Goal: Task Accomplishment & Management: Complete application form

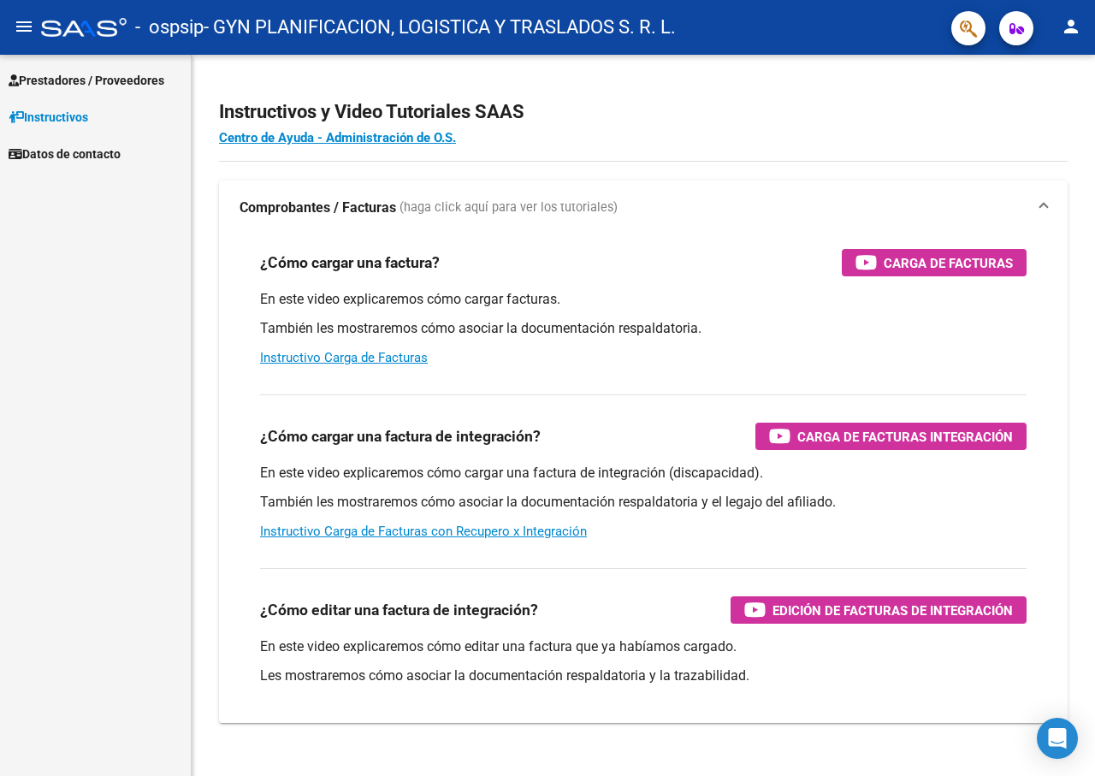
click at [59, 74] on span "Prestadores / Proveedores" at bounding box center [87, 80] width 156 height 19
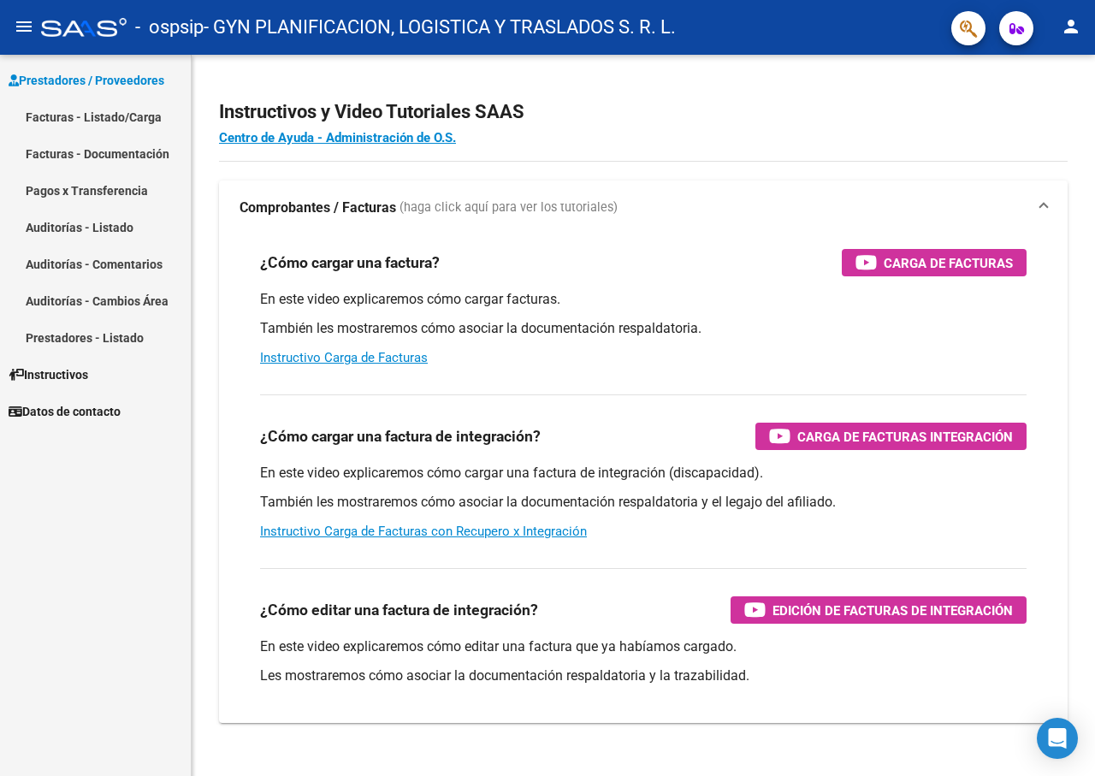
click at [65, 116] on link "Facturas - Listado/Carga" at bounding box center [95, 116] width 191 height 37
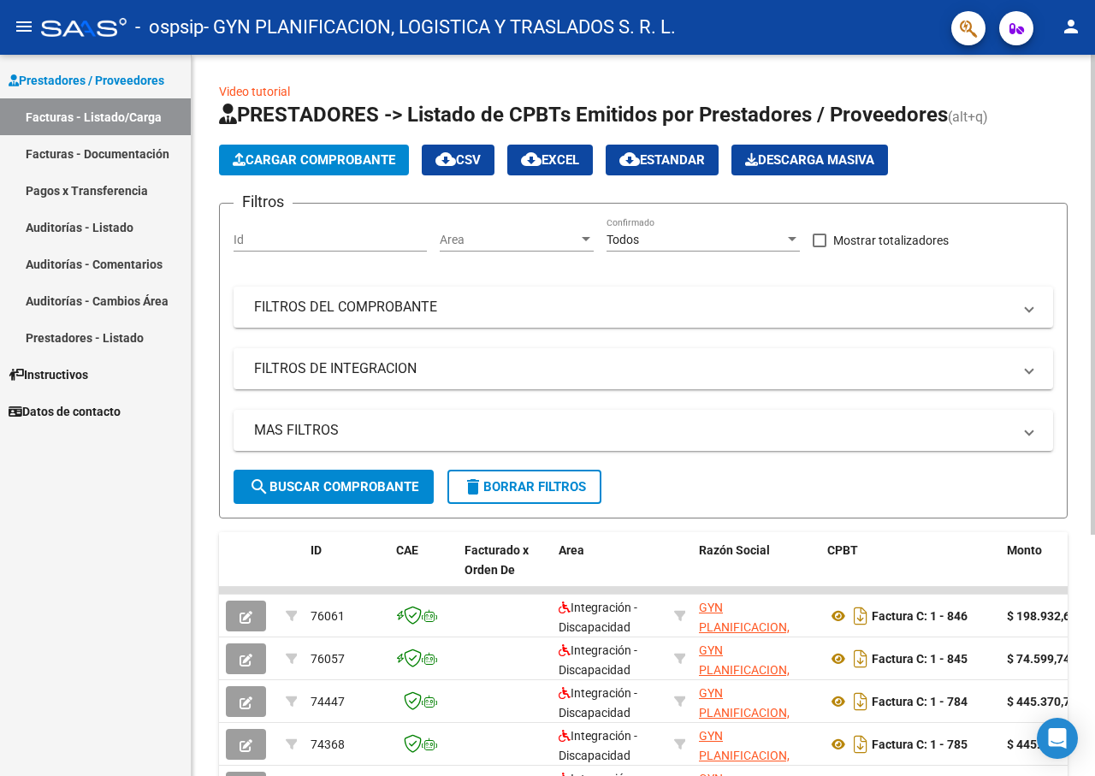
click at [322, 158] on span "Cargar Comprobante" at bounding box center [314, 159] width 163 height 15
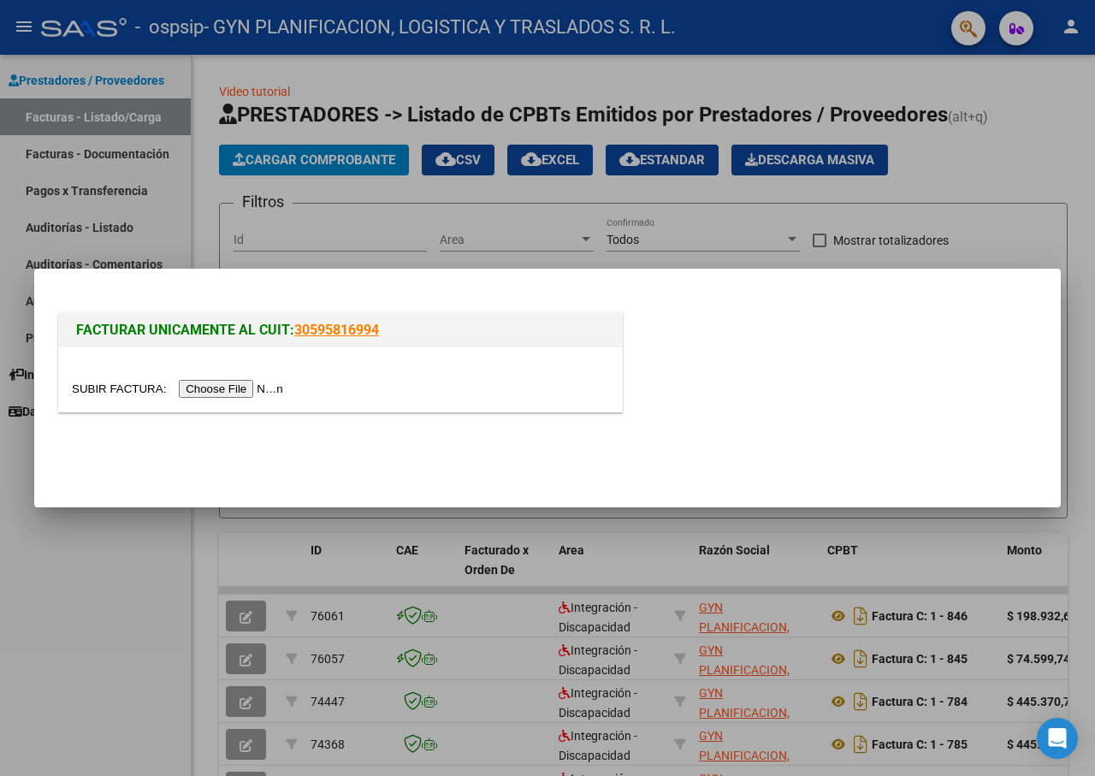
click at [234, 393] on input "file" at bounding box center [180, 389] width 216 height 18
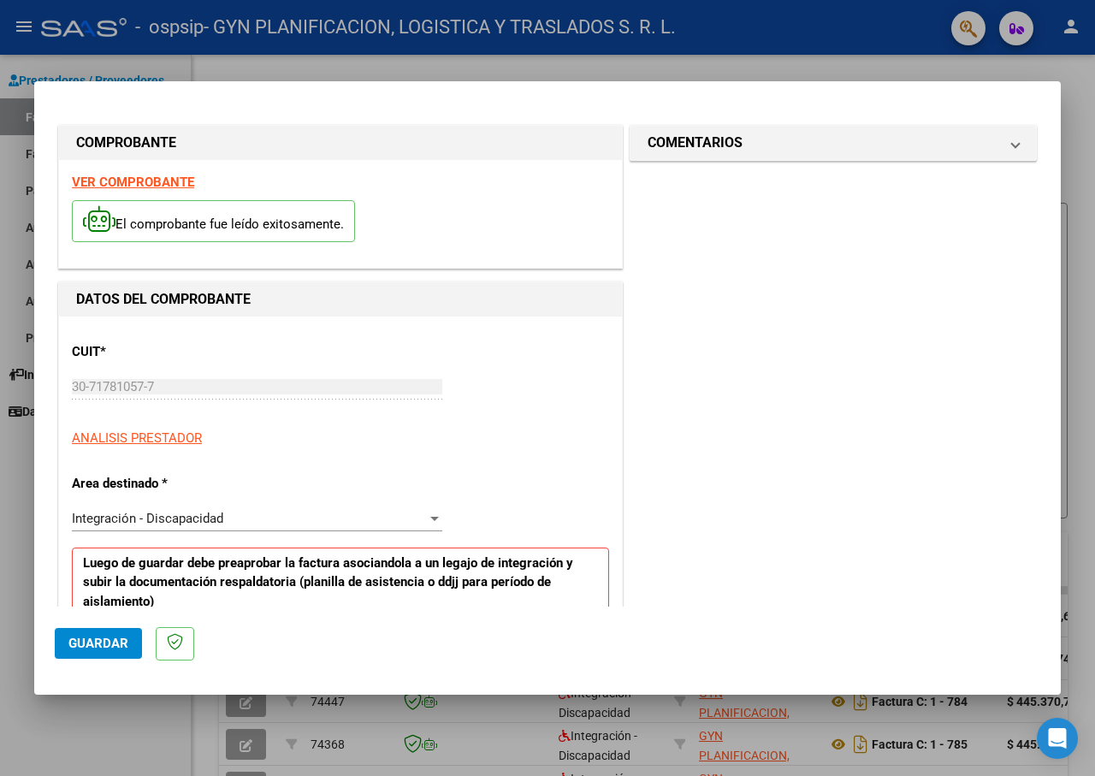
scroll to position [86, 0]
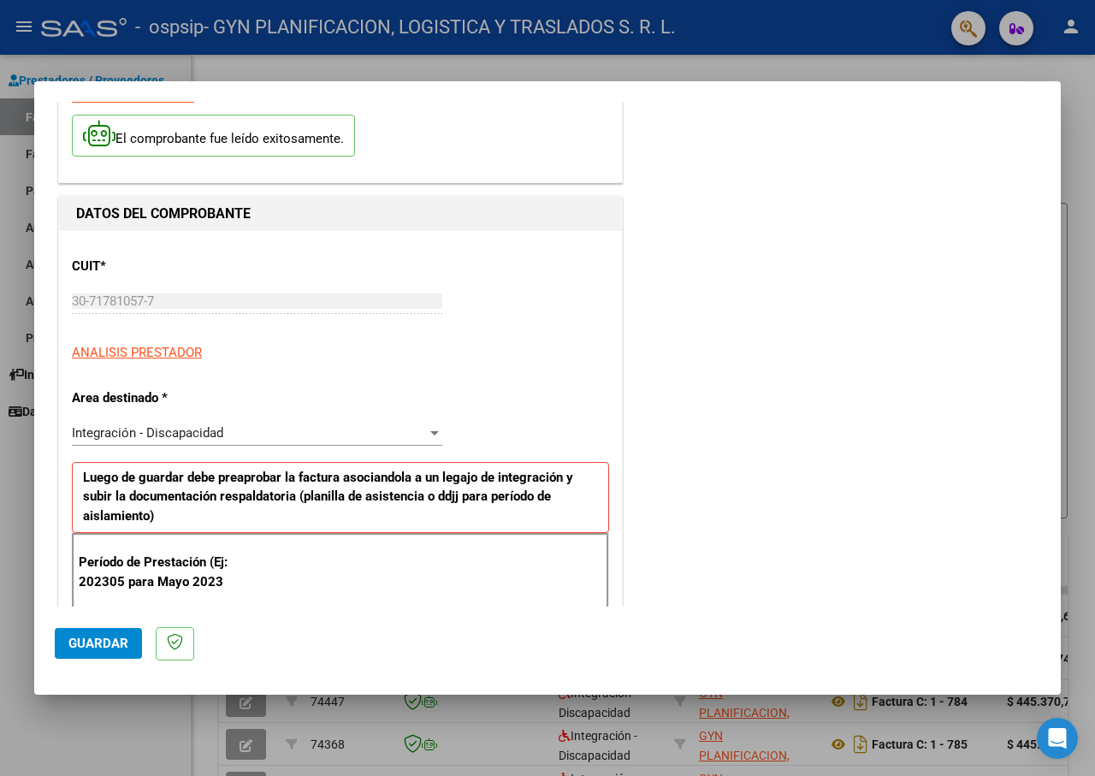
click at [432, 435] on div at bounding box center [434, 433] width 9 height 4
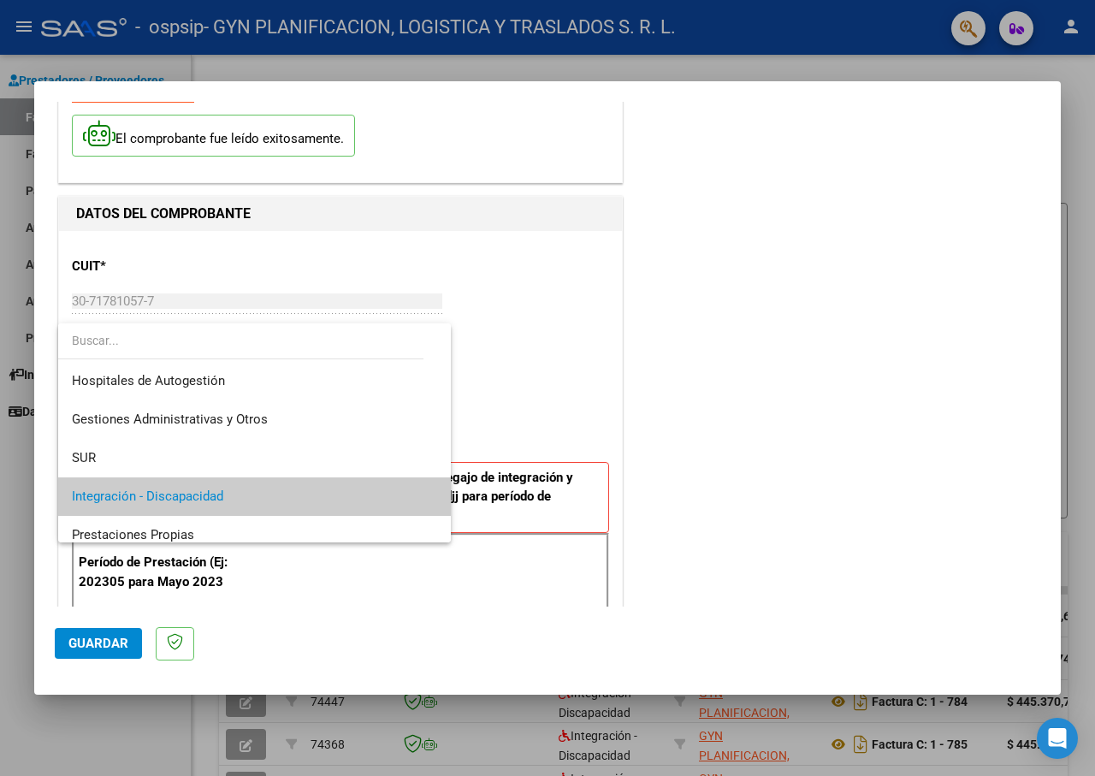
click at [432, 477] on mat-option "Integración - Discapacidad" at bounding box center [254, 496] width 393 height 38
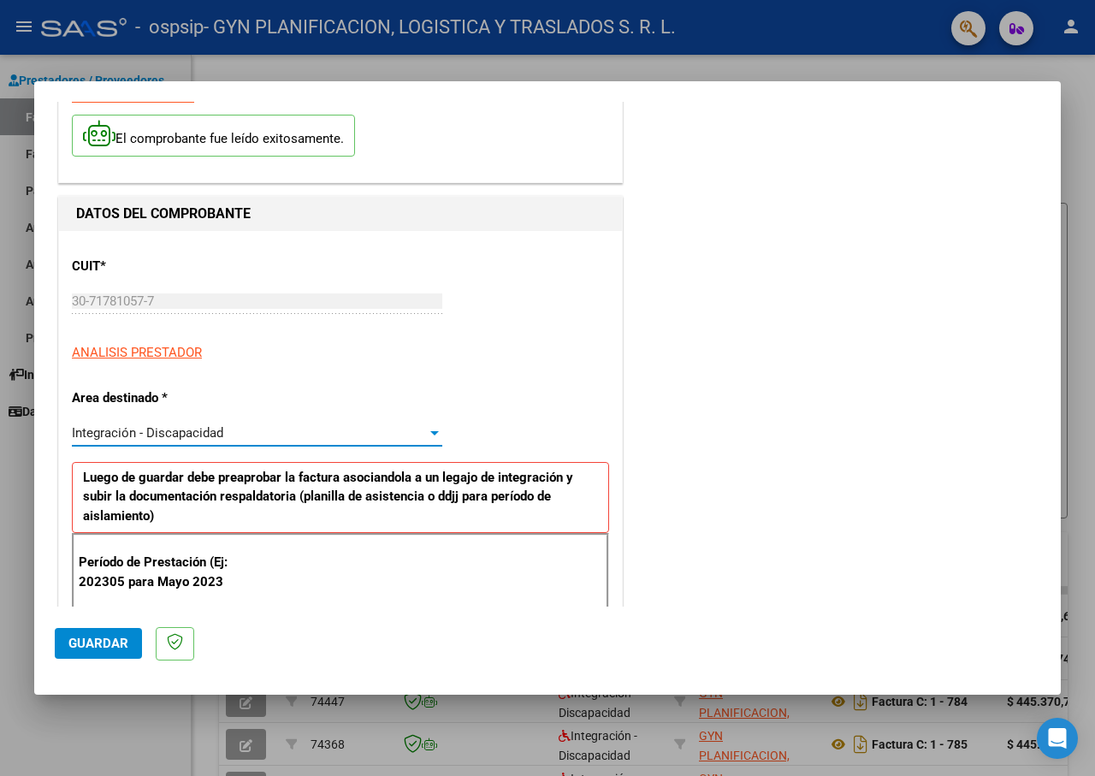
click at [427, 434] on div at bounding box center [434, 433] width 15 height 14
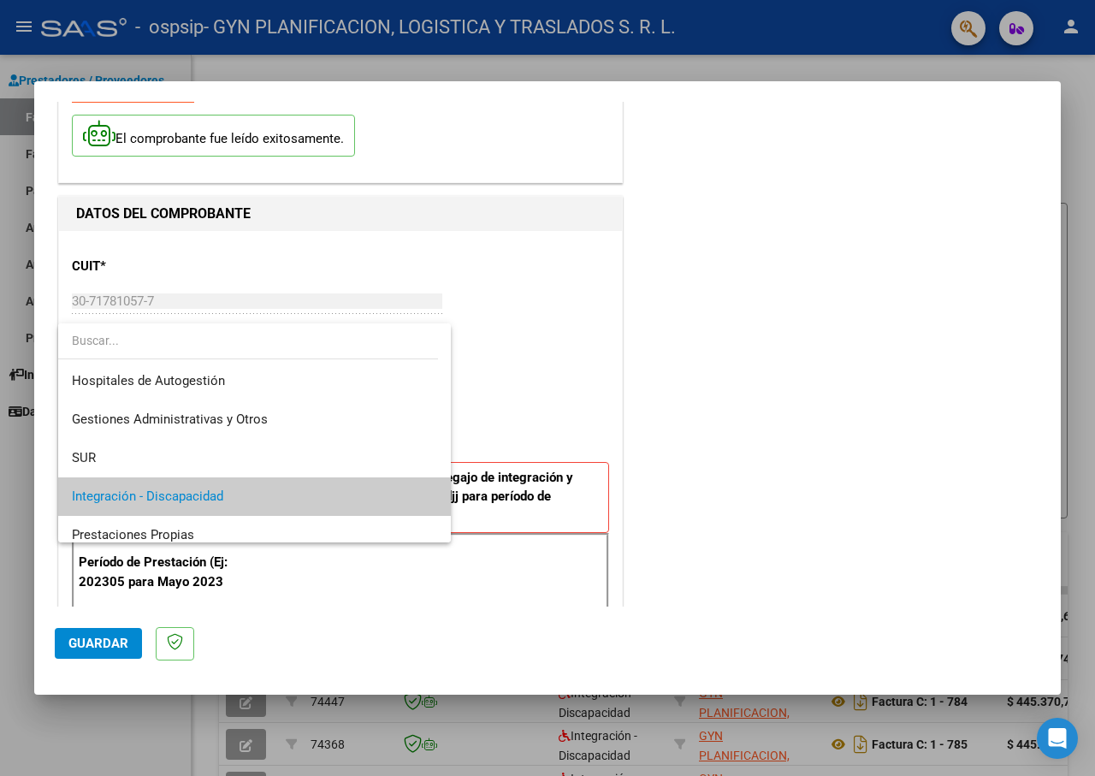
scroll to position [64, 0]
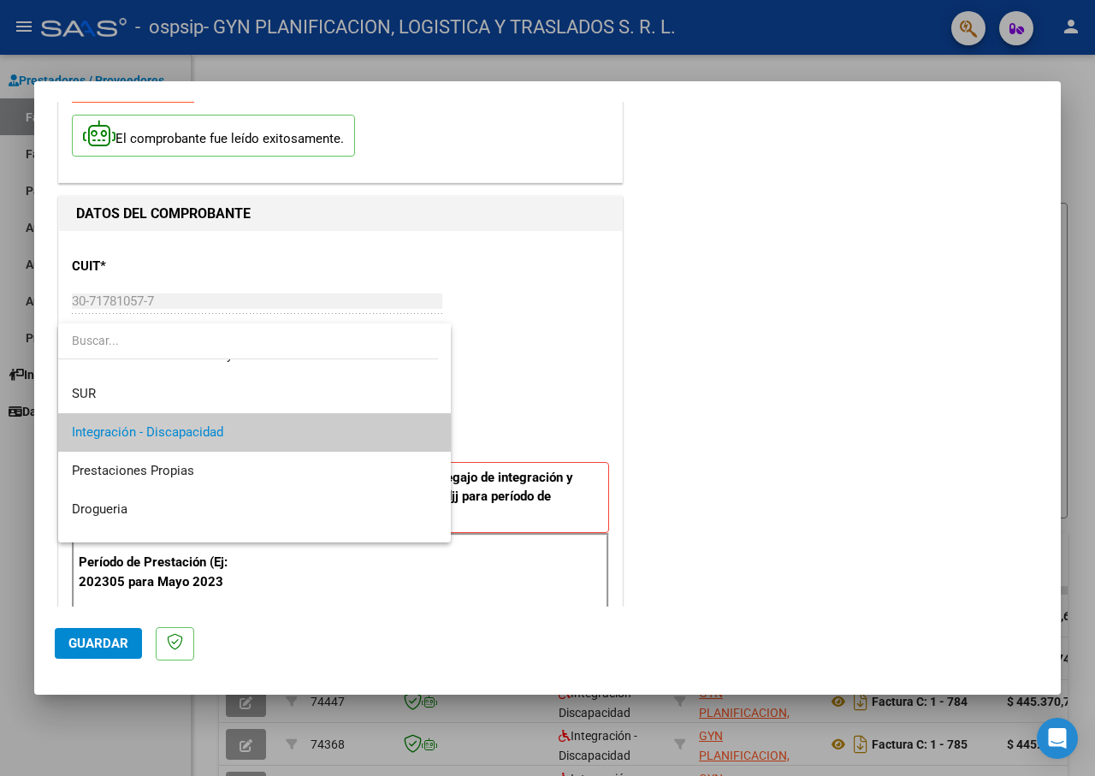
click at [501, 393] on div at bounding box center [547, 388] width 1095 height 776
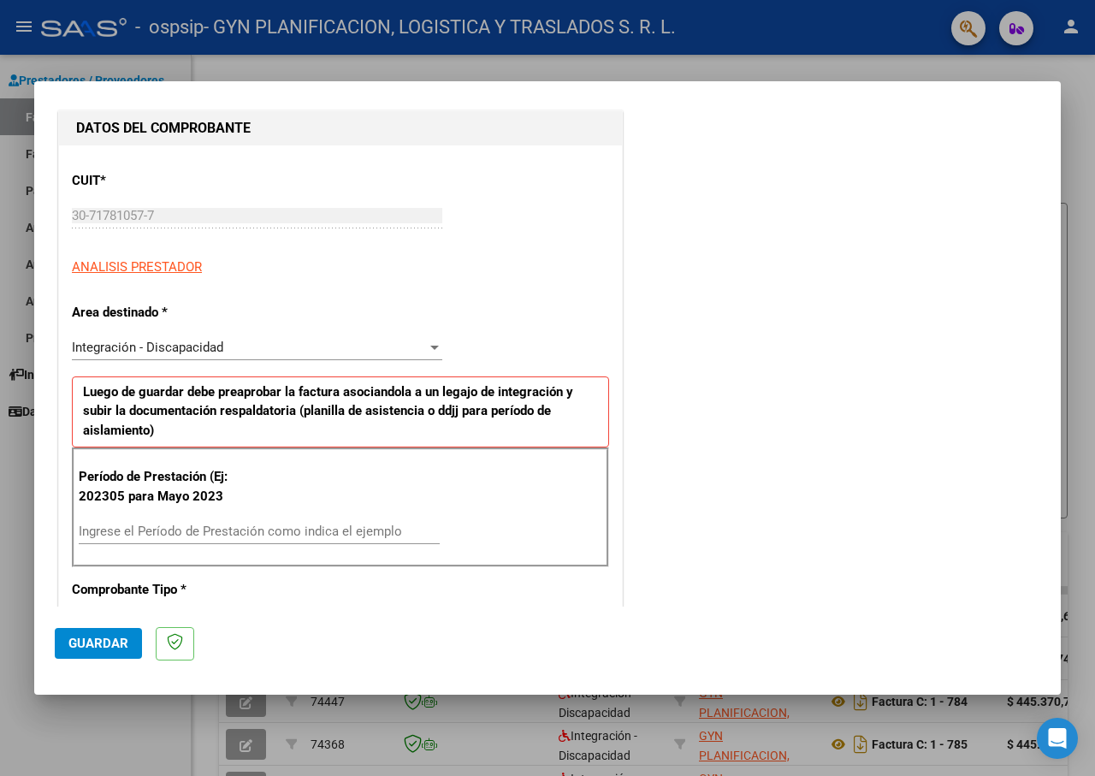
scroll to position [257, 0]
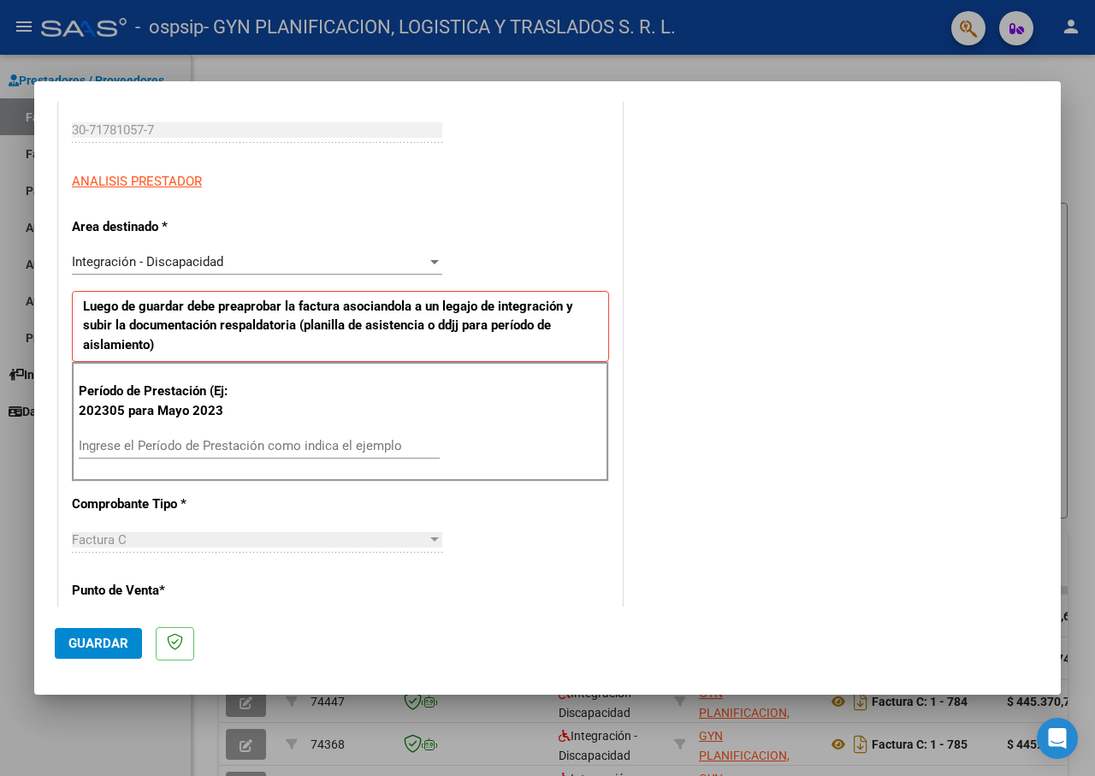
click at [181, 440] on input "Ingrese el Período de Prestación como indica el ejemplo" at bounding box center [259, 445] width 361 height 15
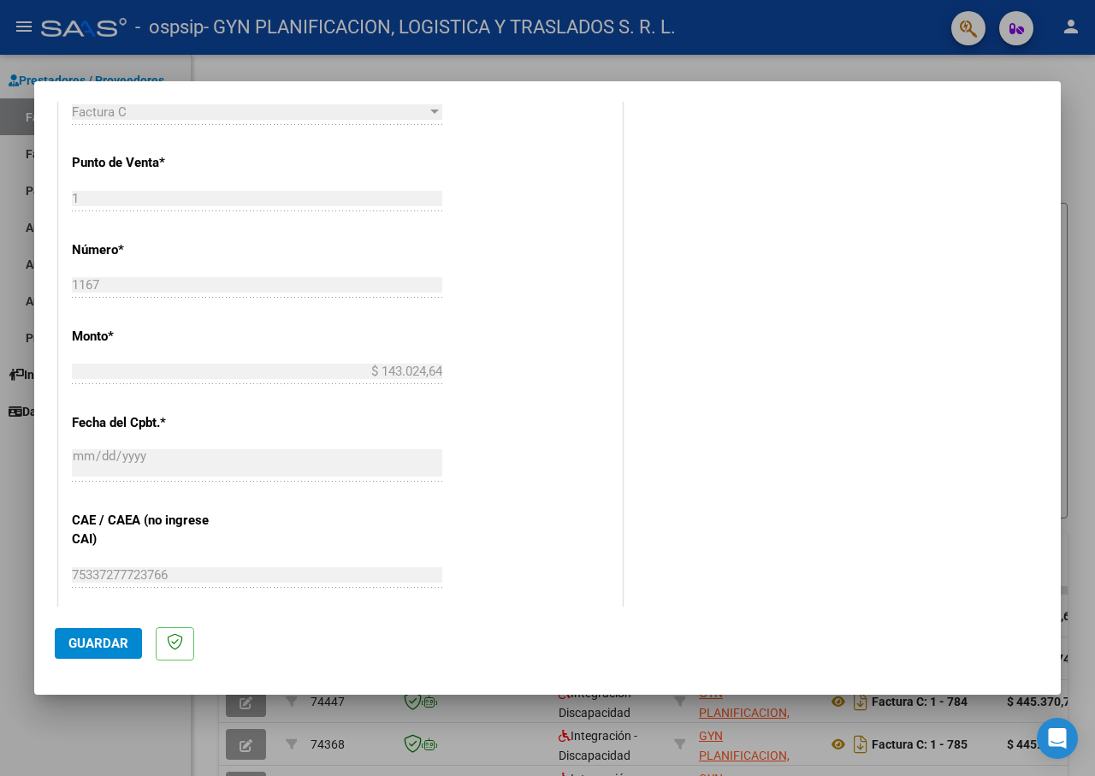
scroll to position [855, 0]
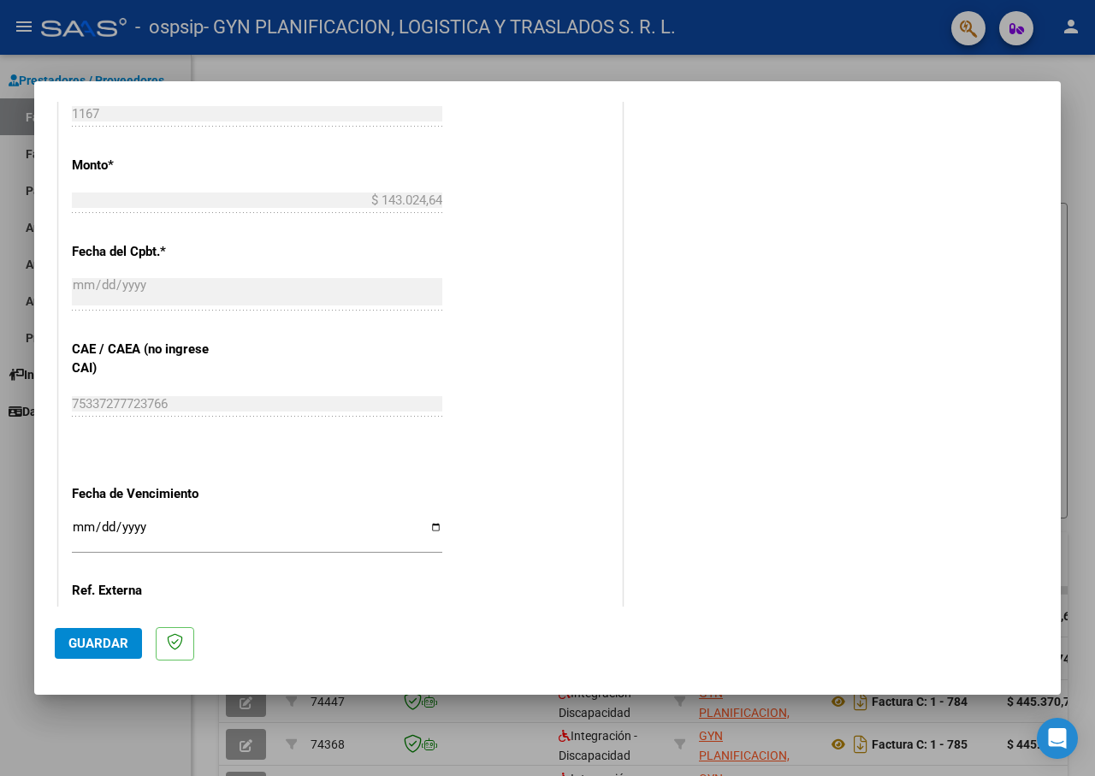
type input "202507"
click at [429, 530] on input "Ingresar la fecha" at bounding box center [257, 533] width 370 height 27
type input "[DATE]"
click at [123, 639] on span "Guardar" at bounding box center [98, 643] width 60 height 15
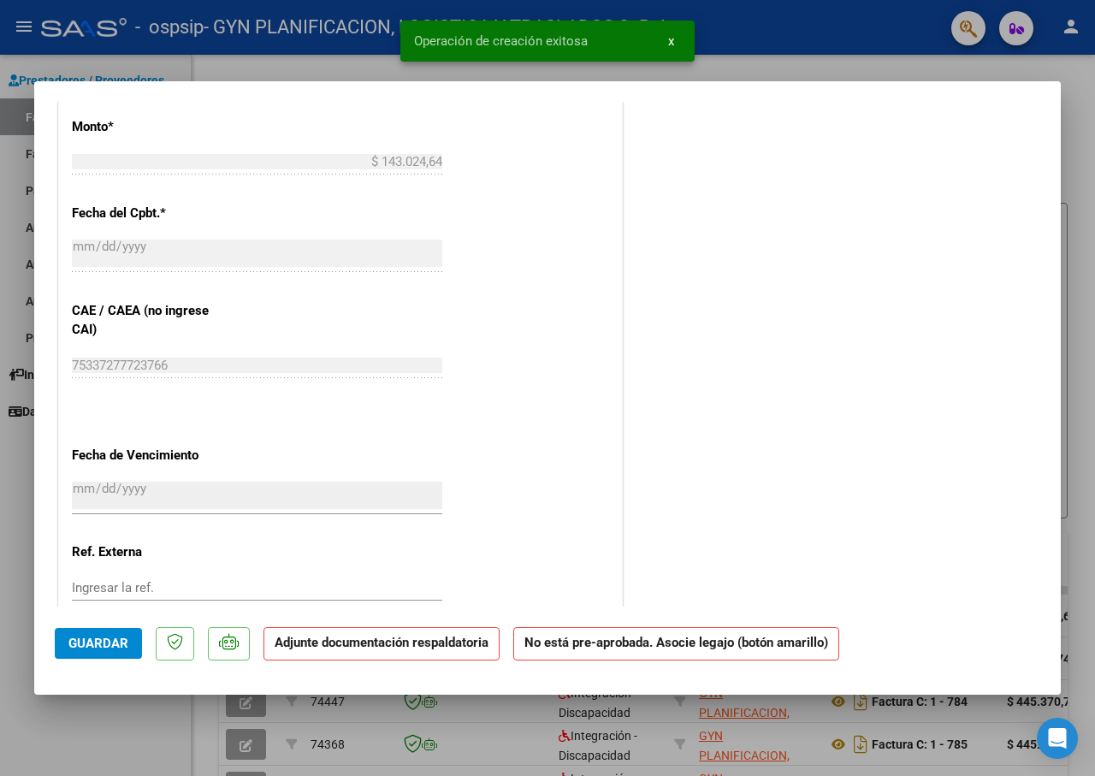
scroll to position [0, 0]
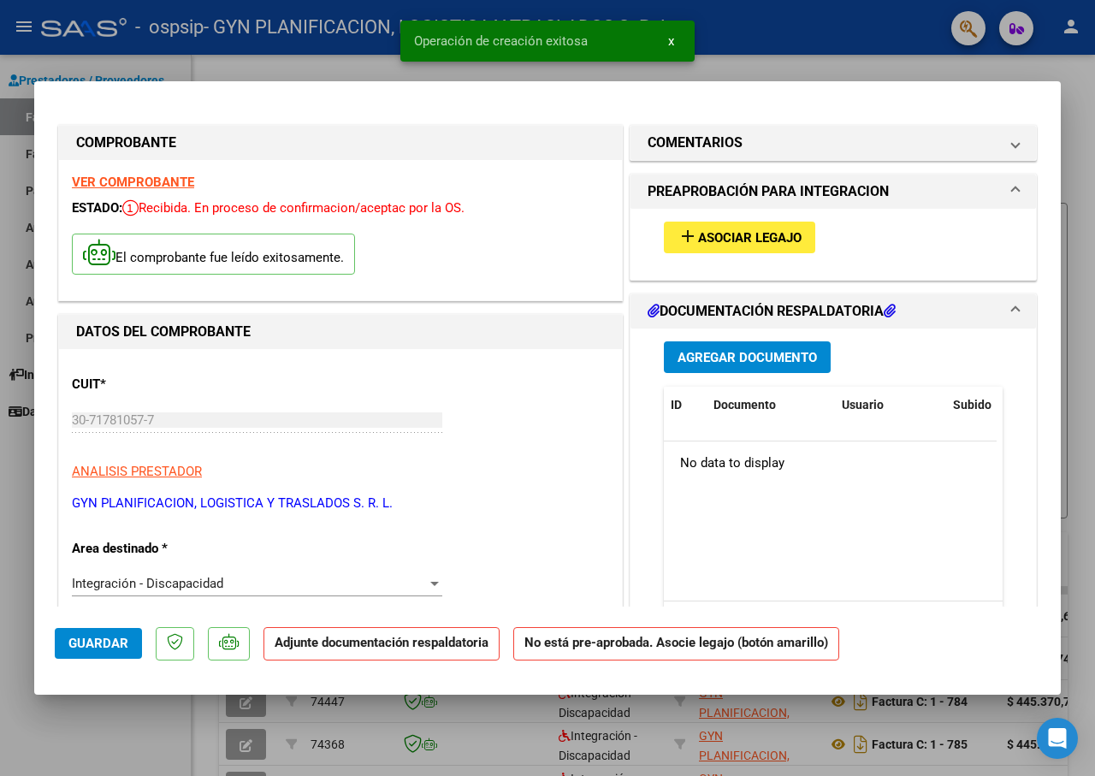
click at [742, 240] on span "Asociar Legajo" at bounding box center [749, 237] width 103 height 15
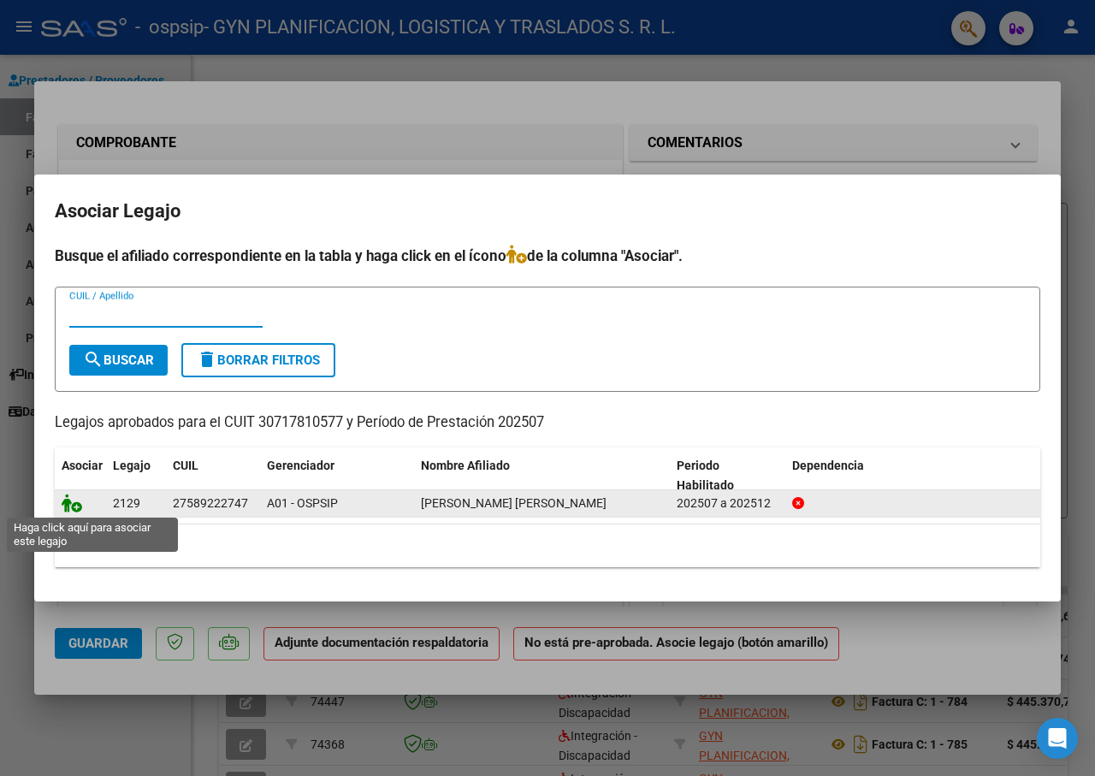
click at [68, 507] on icon at bounding box center [72, 503] width 21 height 19
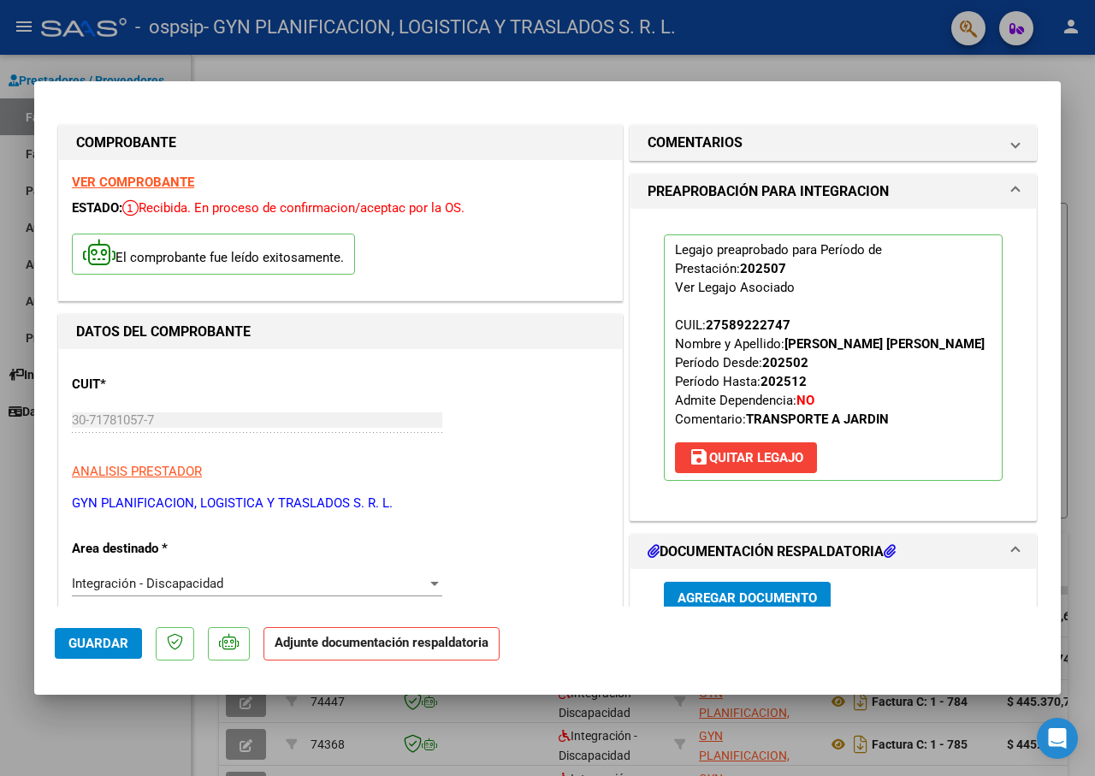
click at [681, 594] on span "Agregar Documento" at bounding box center [746, 597] width 139 height 15
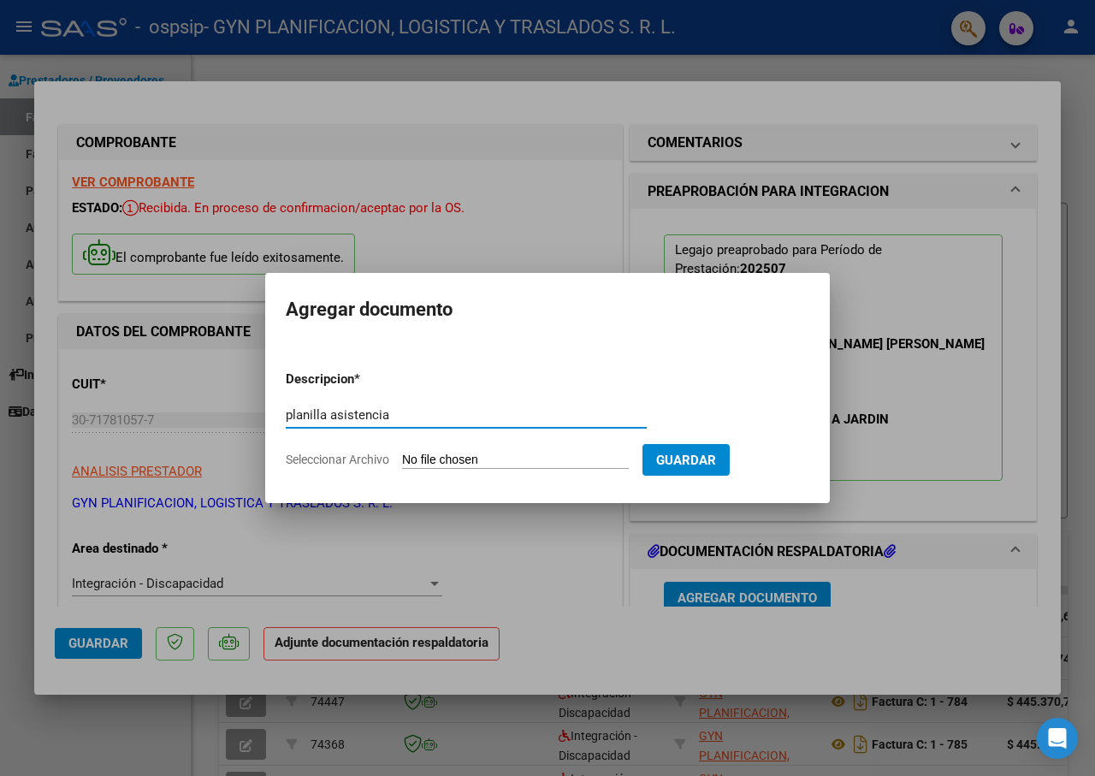
type input "planilla asistencia"
click at [346, 458] on span "Seleccionar Archivo" at bounding box center [337, 459] width 103 height 14
click at [402, 458] on input "Seleccionar Archivo" at bounding box center [515, 460] width 227 height 16
type input "C:\fakepath\planilla firmada [DATE].pdf"
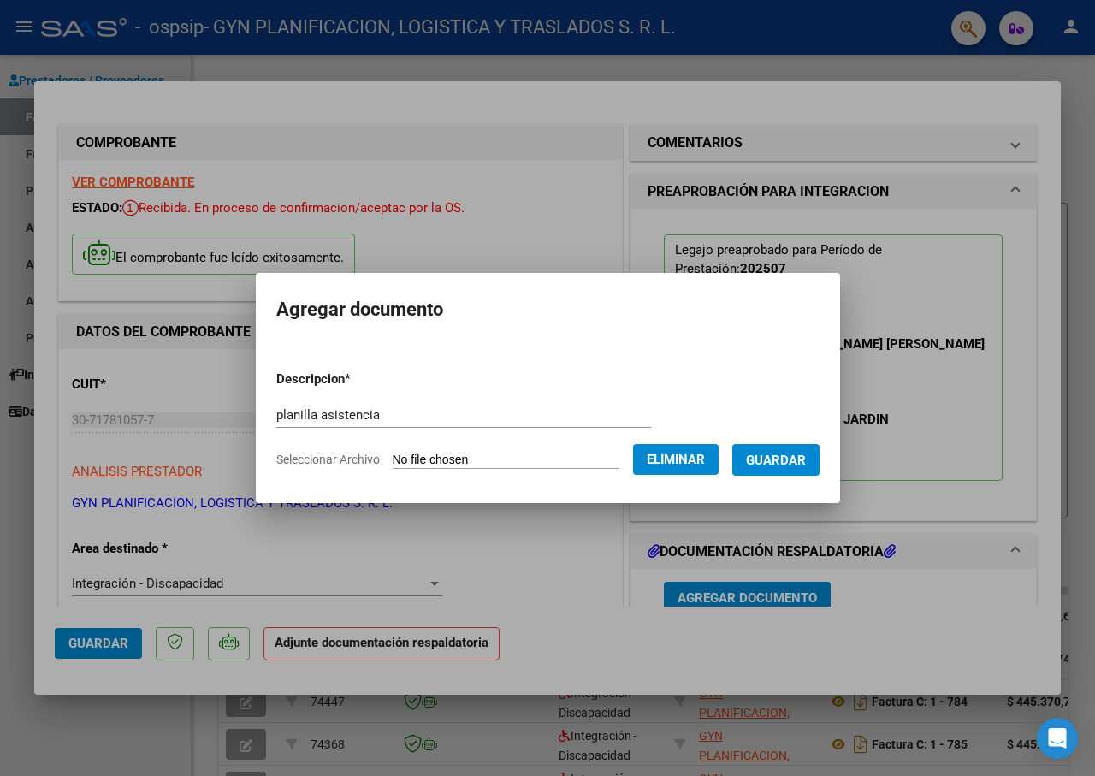
click at [779, 458] on span "Guardar" at bounding box center [776, 459] width 60 height 15
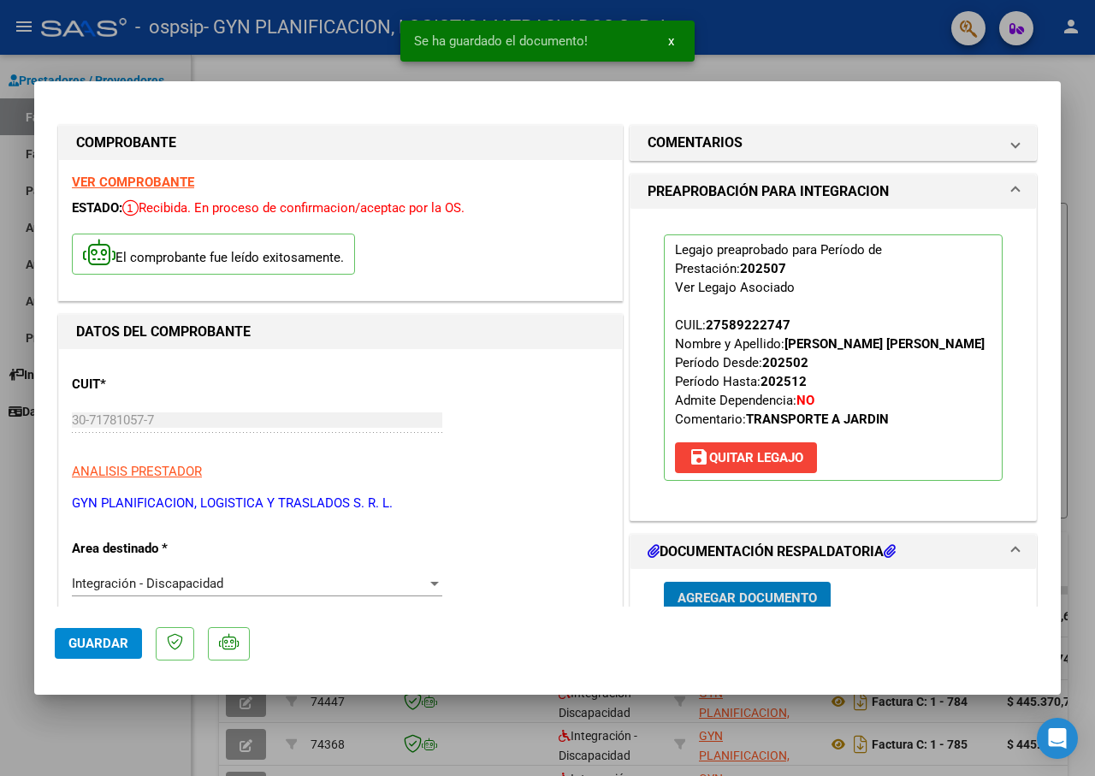
scroll to position [7, 0]
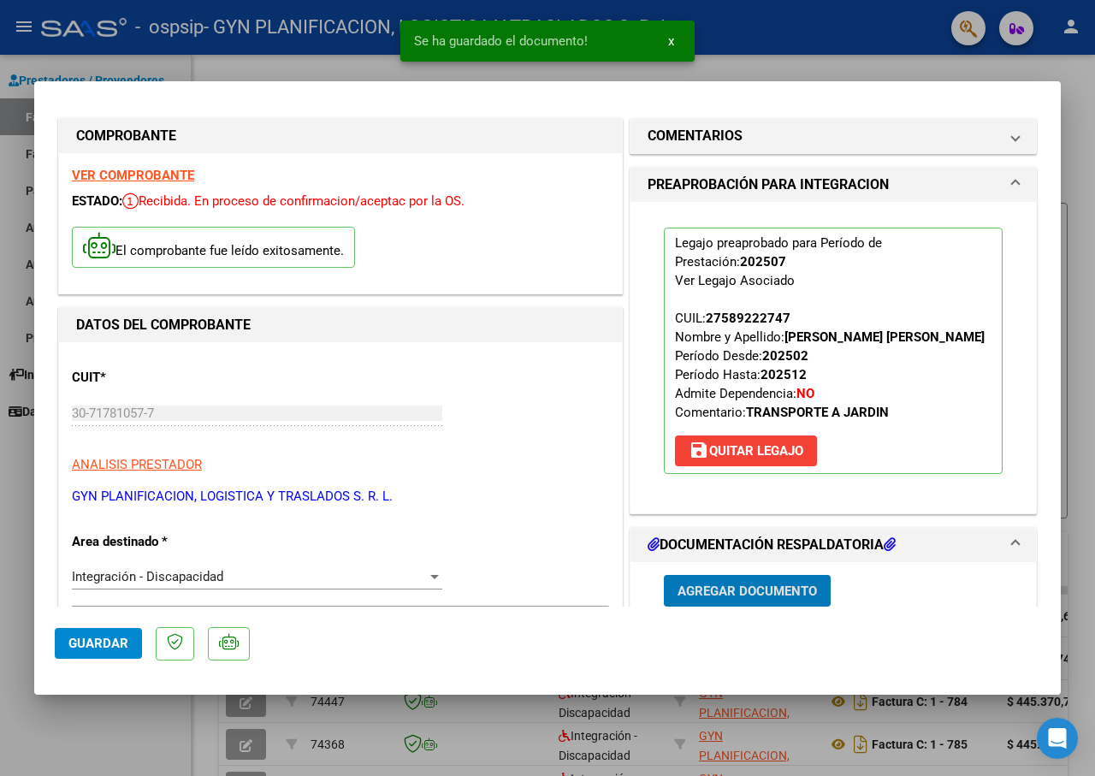
click at [710, 589] on span "Agregar Documento" at bounding box center [746, 590] width 139 height 15
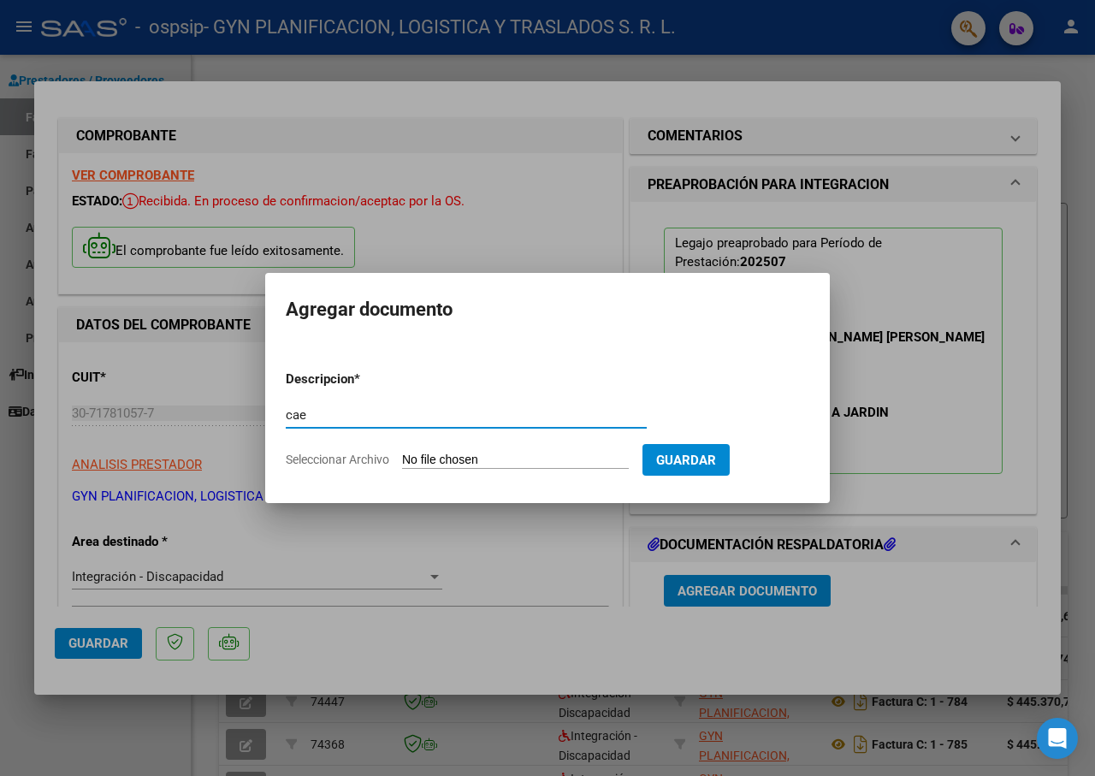
type input "cae"
click at [694, 455] on span "Guardar" at bounding box center [686, 459] width 60 height 15
click at [361, 455] on span "Seleccionar Archivo" at bounding box center [337, 459] width 103 height 14
click at [402, 455] on input "Seleccionar Archivo" at bounding box center [515, 460] width 227 height 16
type input "C:\fakepath\Constatación de Comprobantes _ AFIP.pdf"
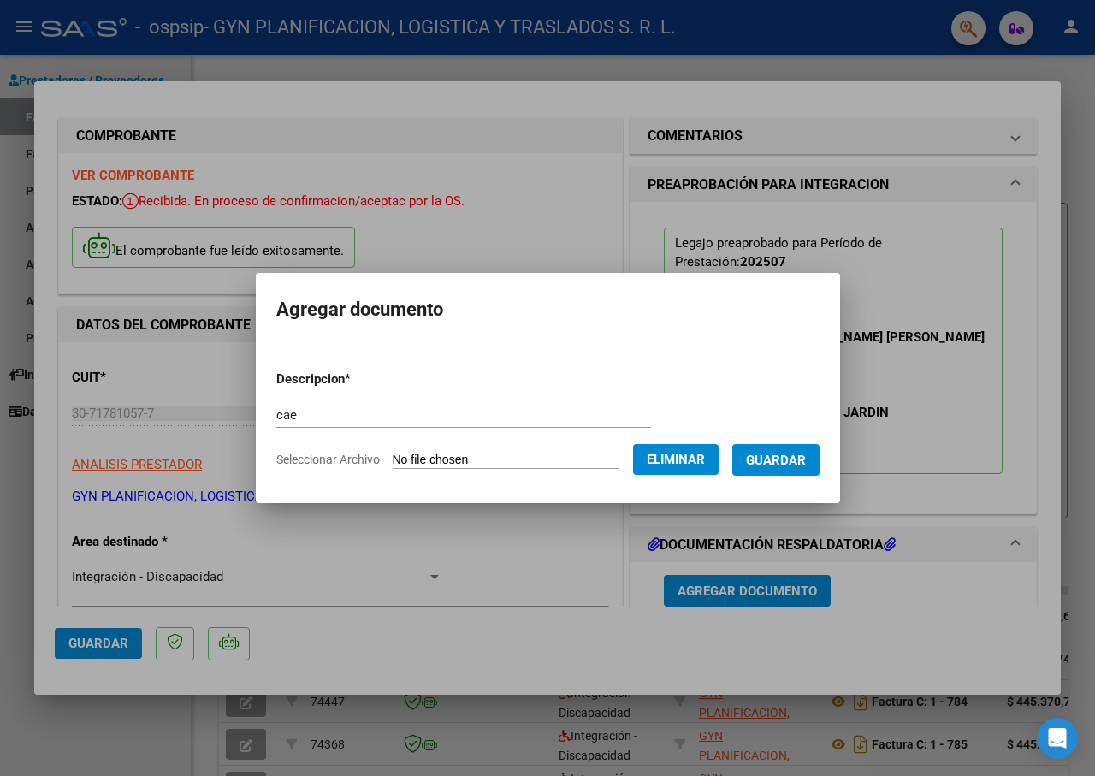
click at [784, 458] on span "Guardar" at bounding box center [776, 459] width 60 height 15
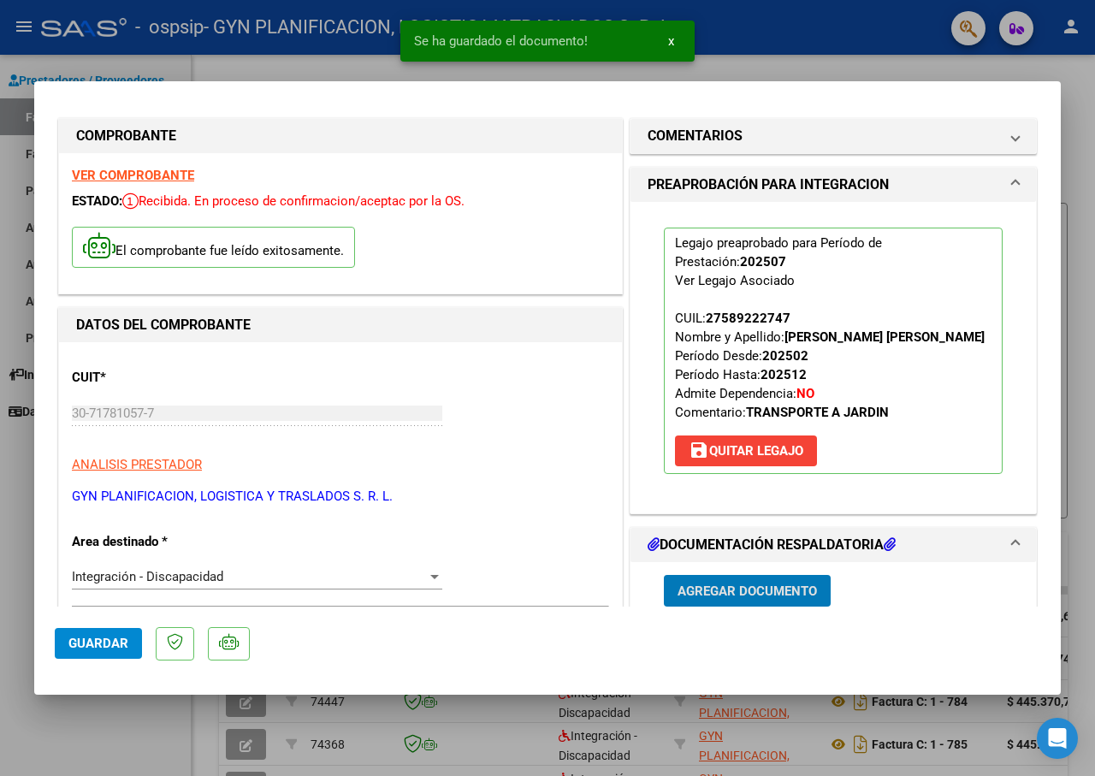
scroll to position [178, 0]
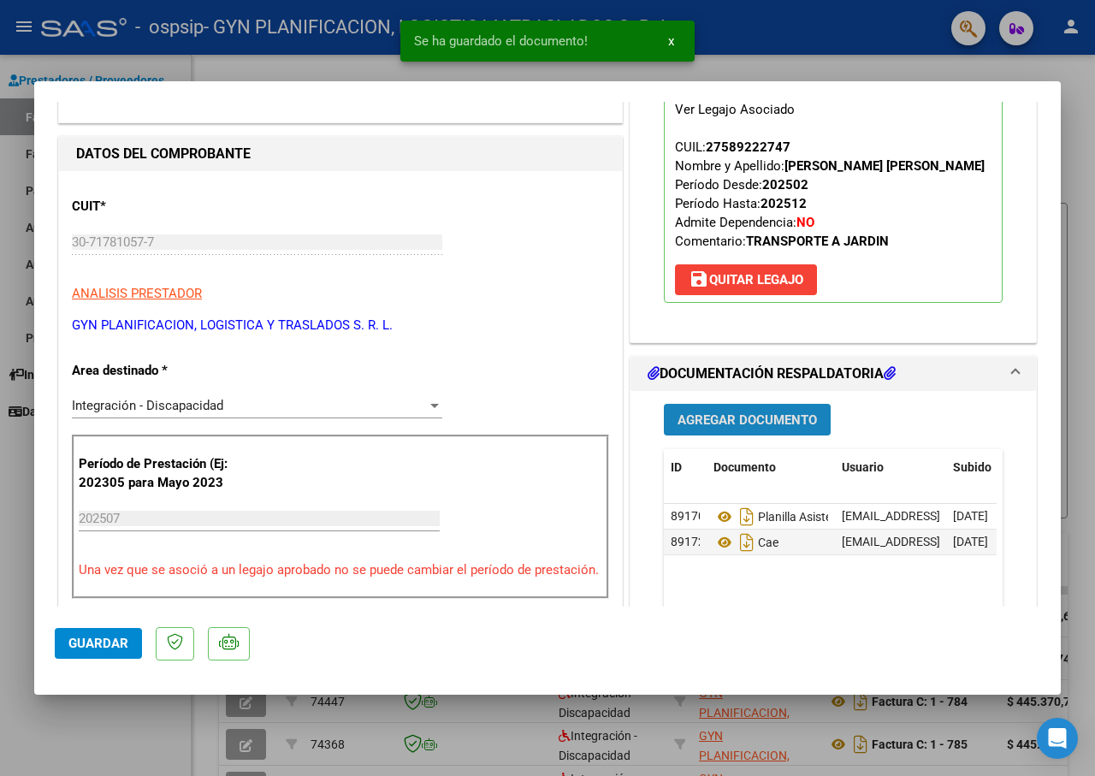
click at [730, 423] on span "Agregar Documento" at bounding box center [746, 419] width 139 height 15
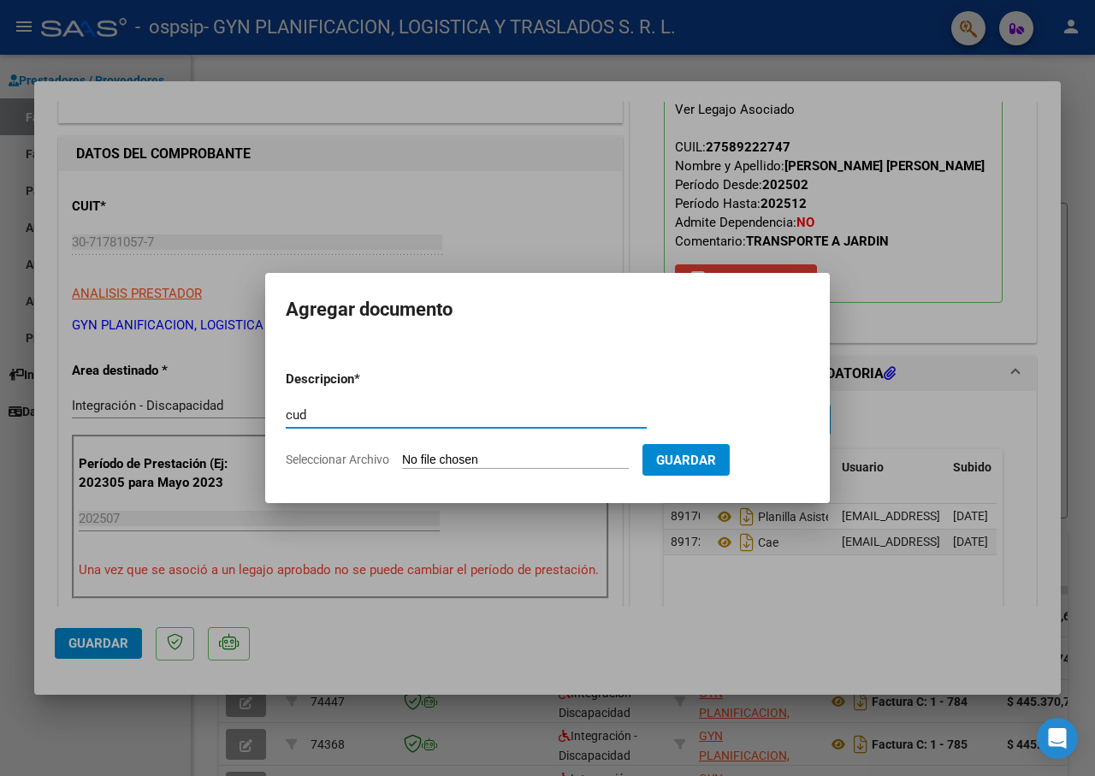
type input "cud"
click at [326, 458] on span "Seleccionar Archivo" at bounding box center [337, 459] width 103 height 14
click at [402, 458] on input "Seleccionar Archivo" at bounding box center [515, 460] width 227 height 16
type input "C:\fakepath\cud (6).pdf"
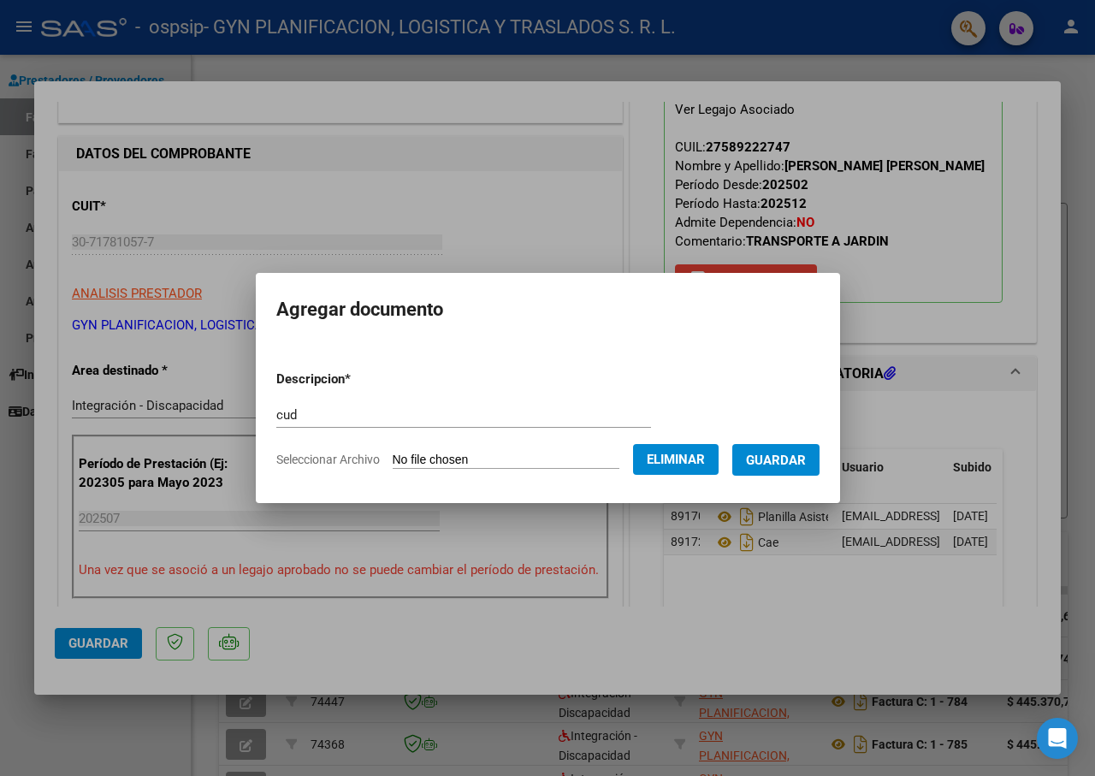
click at [770, 460] on span "Guardar" at bounding box center [776, 459] width 60 height 15
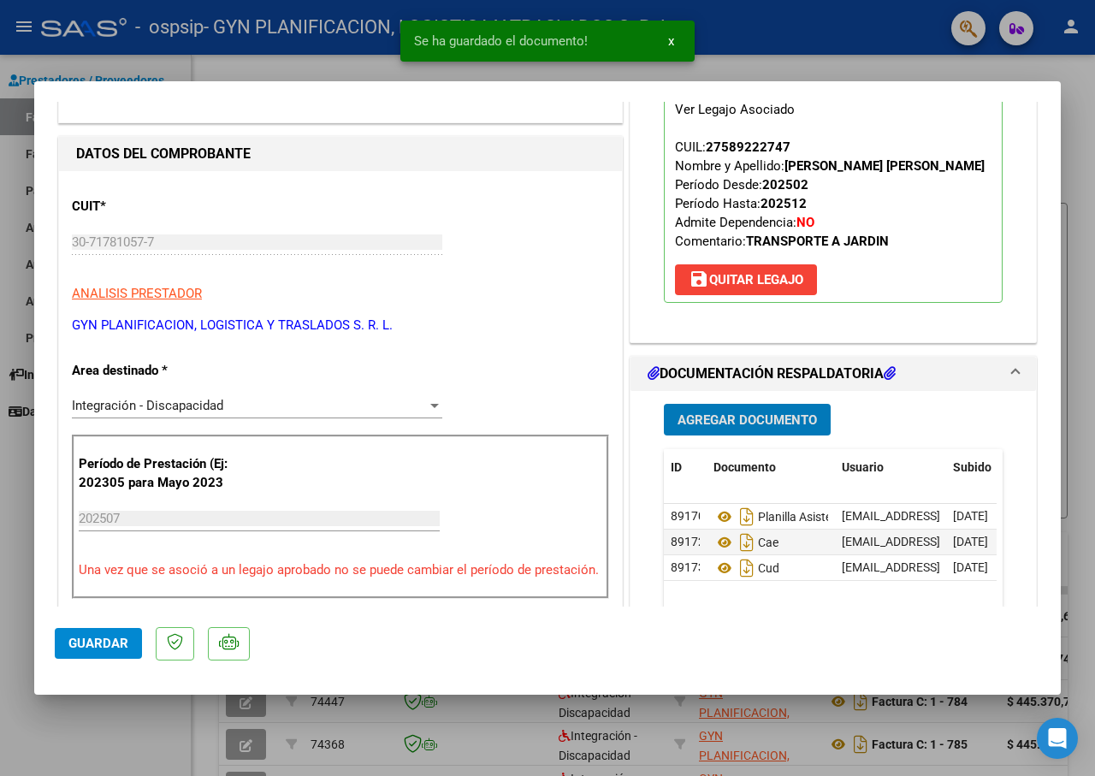
click at [707, 414] on span "Agregar Documento" at bounding box center [746, 419] width 139 height 15
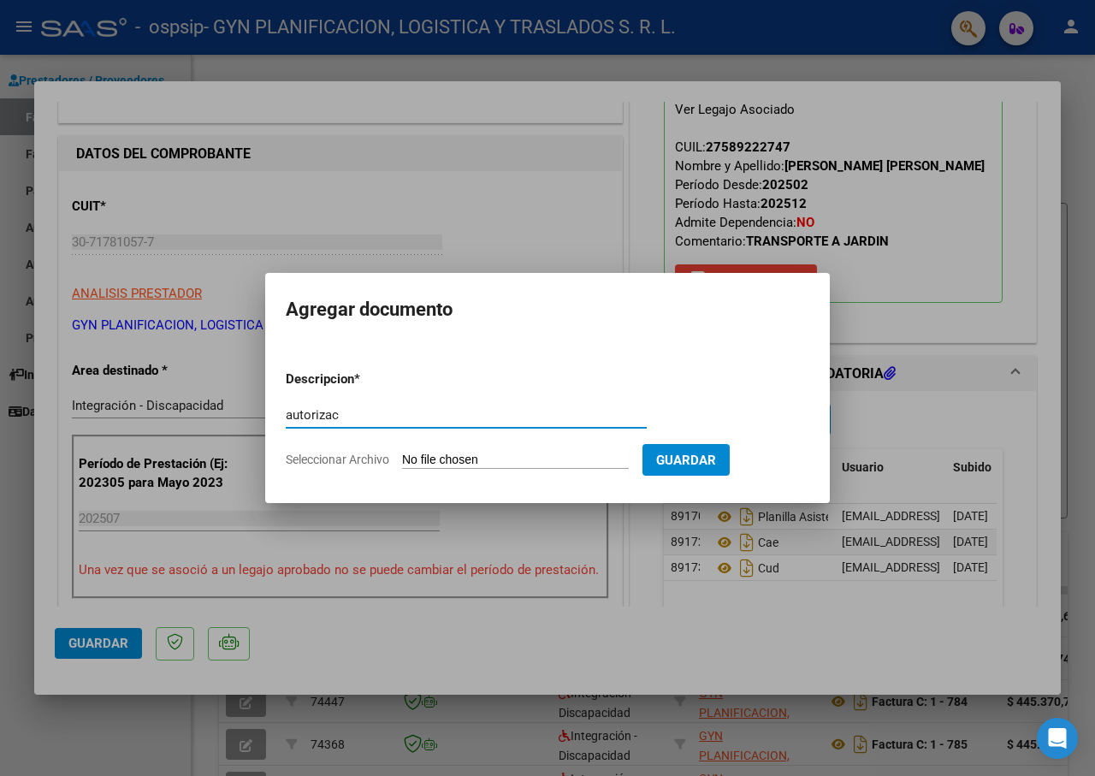
type input "autorizac"
click at [345, 462] on span "Seleccionar Archivo" at bounding box center [337, 459] width 103 height 14
click at [402, 462] on input "Seleccionar Archivo" at bounding box center [515, 460] width 227 height 16
type input "C:\fakepath\autorizacion 2025.pdf"
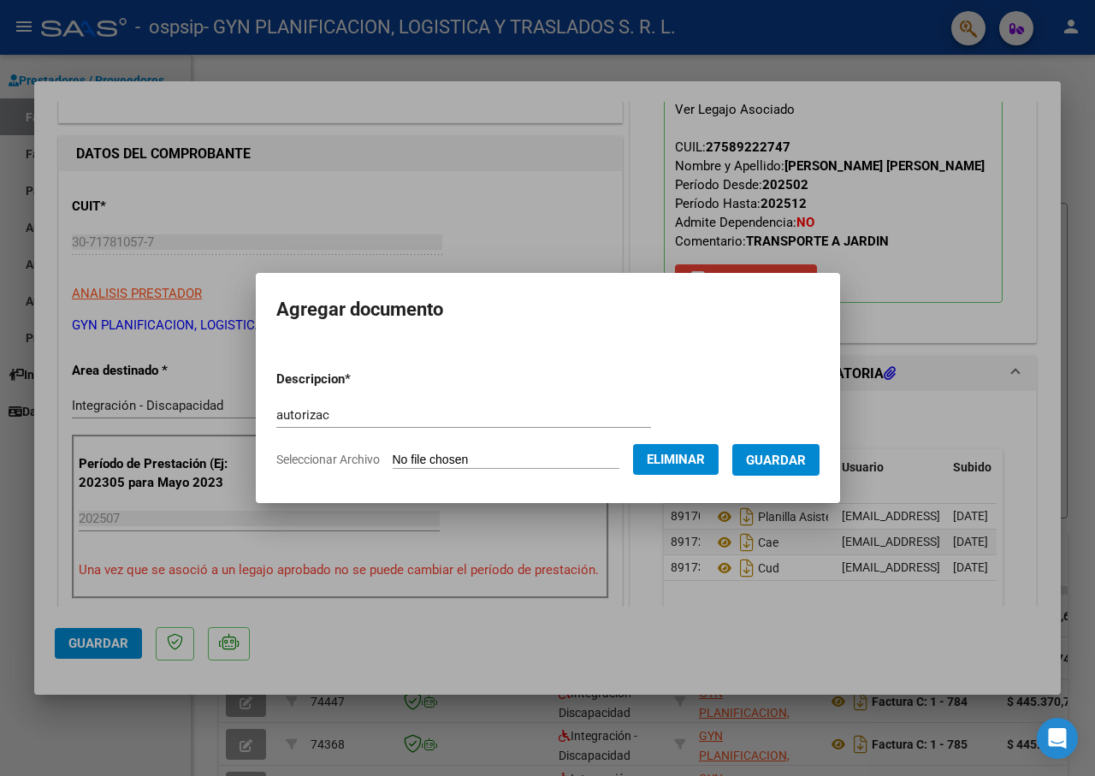
click at [773, 456] on span "Guardar" at bounding box center [776, 459] width 60 height 15
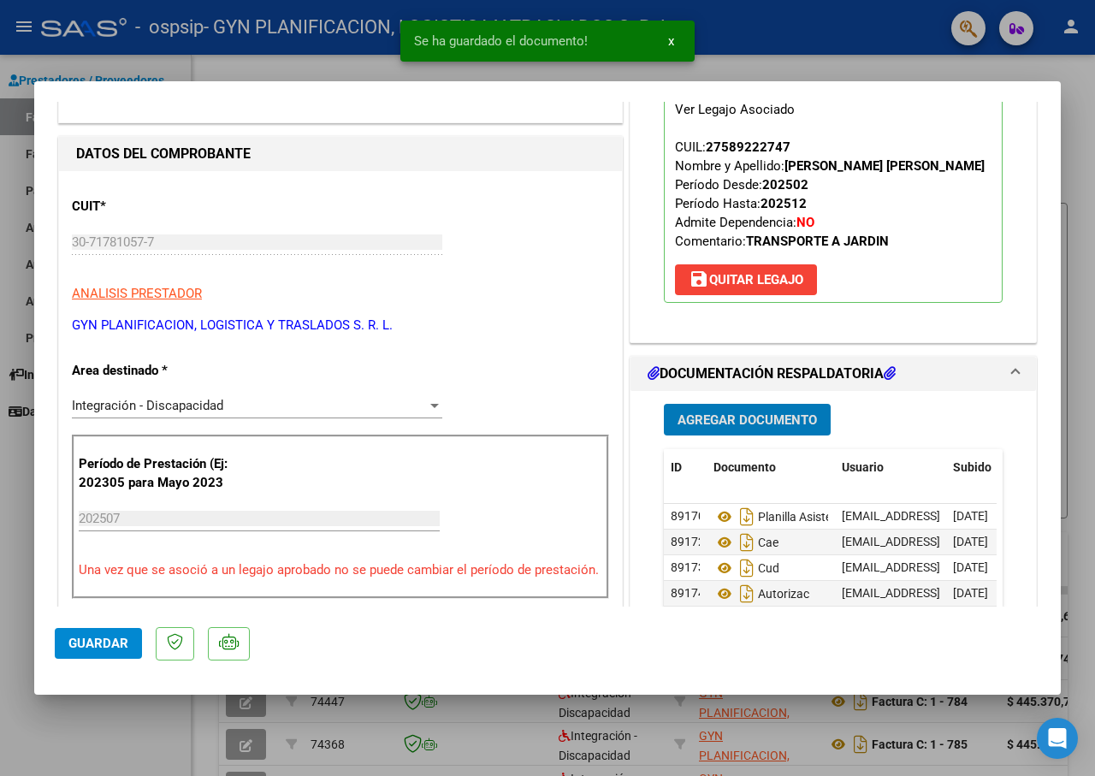
scroll to position [349, 0]
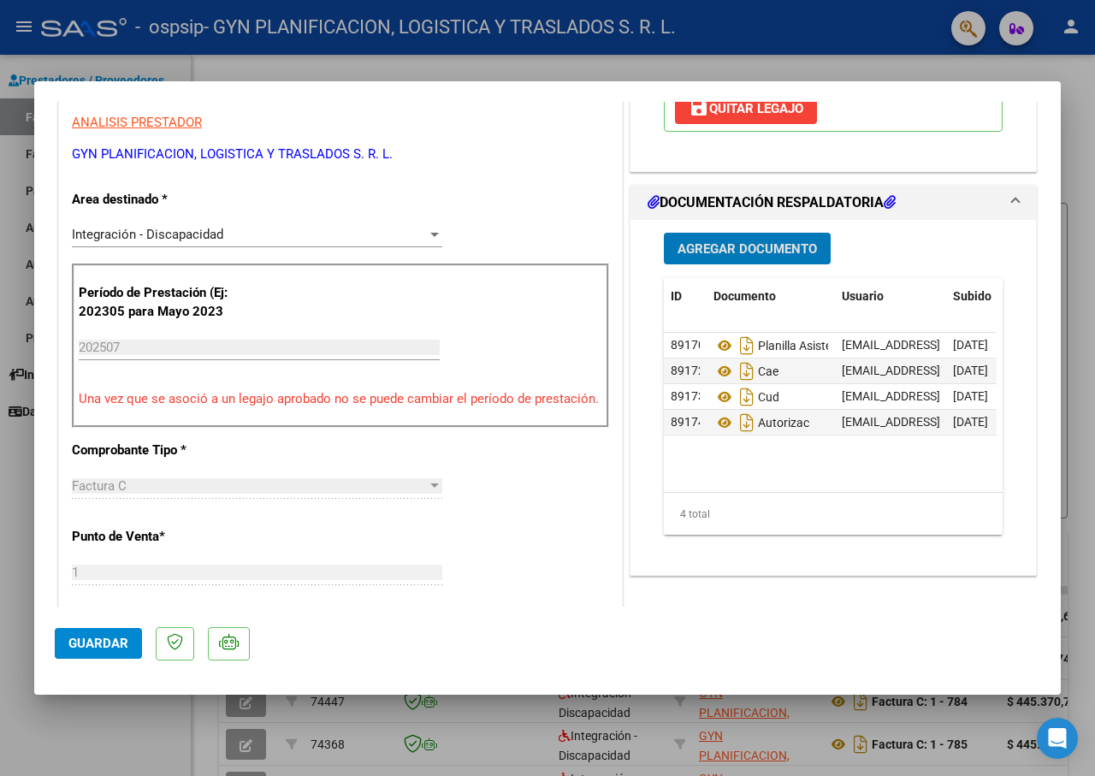
click at [115, 638] on span "Guardar" at bounding box center [98, 643] width 60 height 15
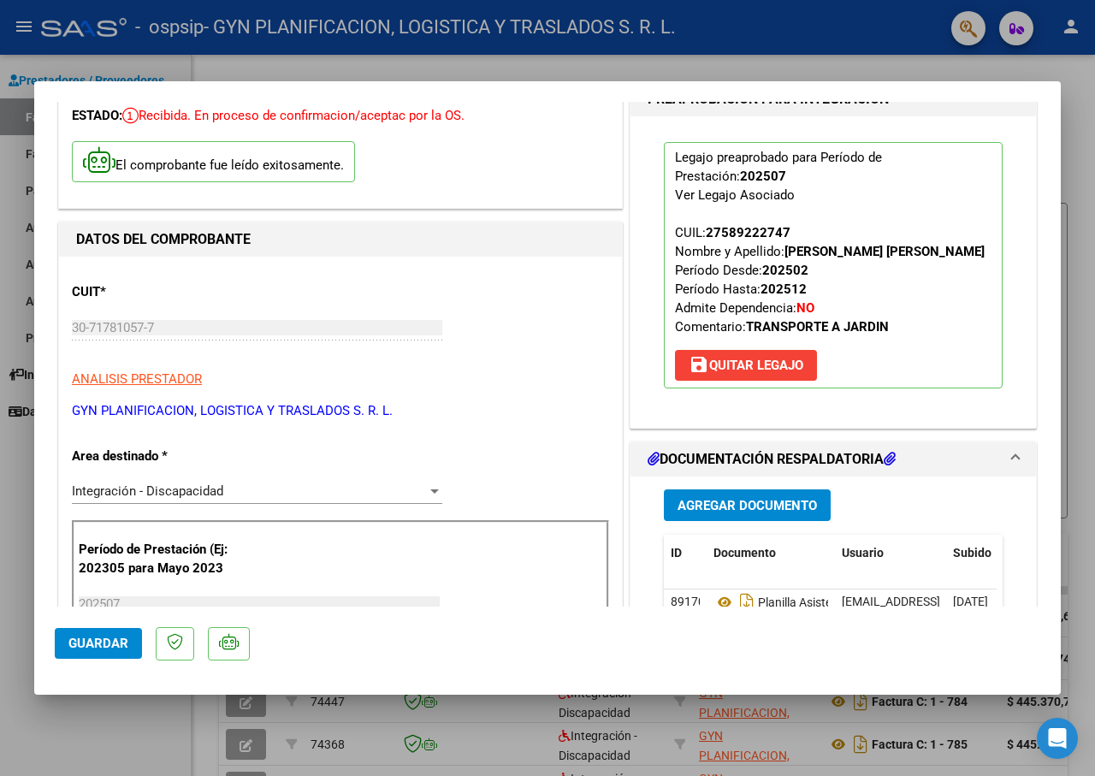
scroll to position [0, 0]
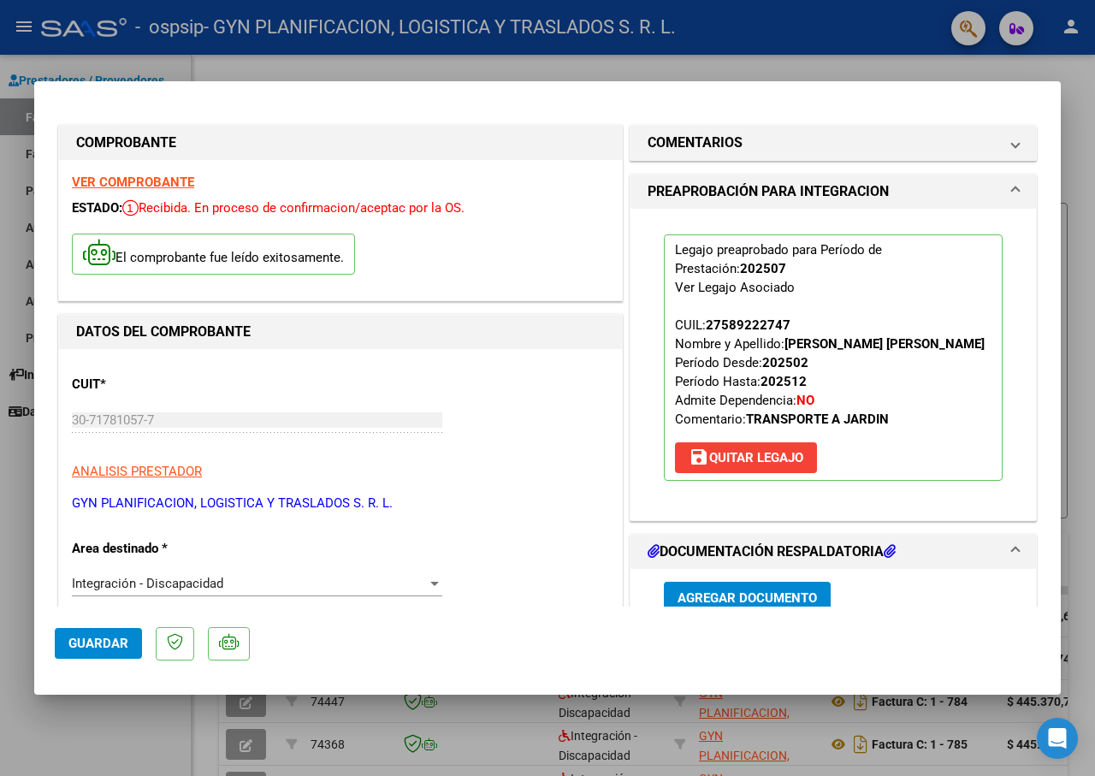
click at [115, 182] on strong "VER COMPROBANTE" at bounding box center [133, 181] width 122 height 15
click at [386, 64] on div at bounding box center [547, 388] width 1095 height 776
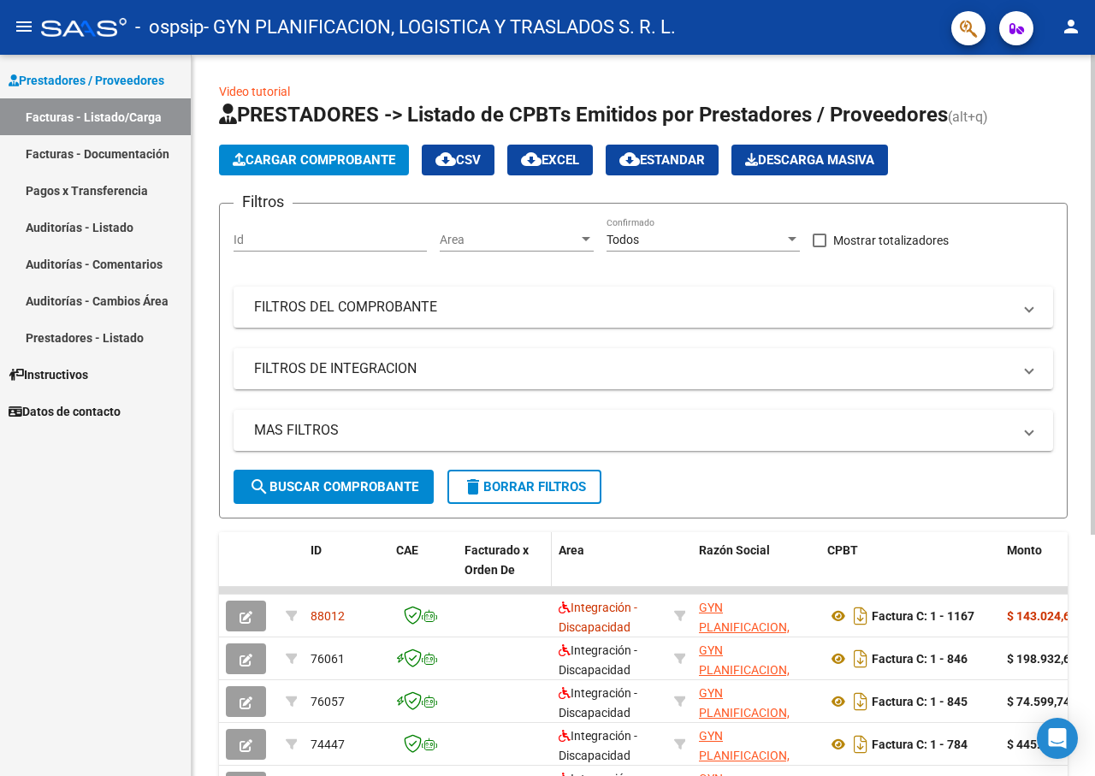
scroll to position [86, 0]
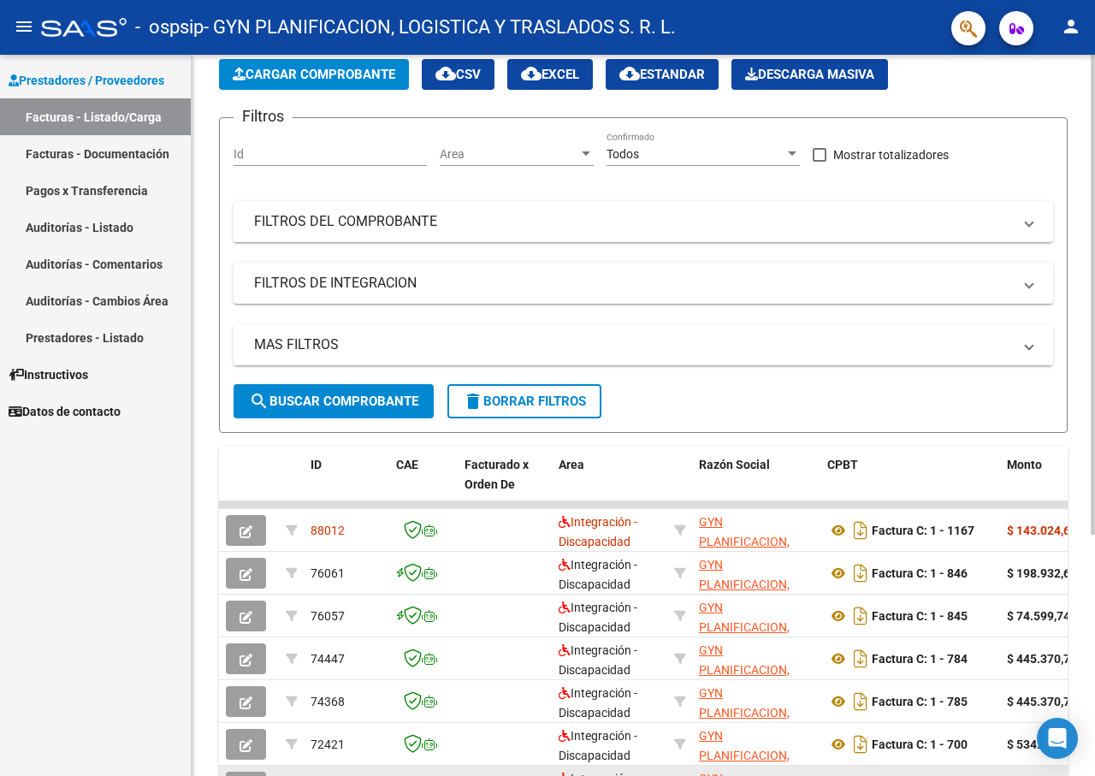
drag, startPoint x: 266, startPoint y: 771, endPoint x: 381, endPoint y: 771, distance: 115.5
drag, startPoint x: 263, startPoint y: 772, endPoint x: 363, endPoint y: 770, distance: 99.2
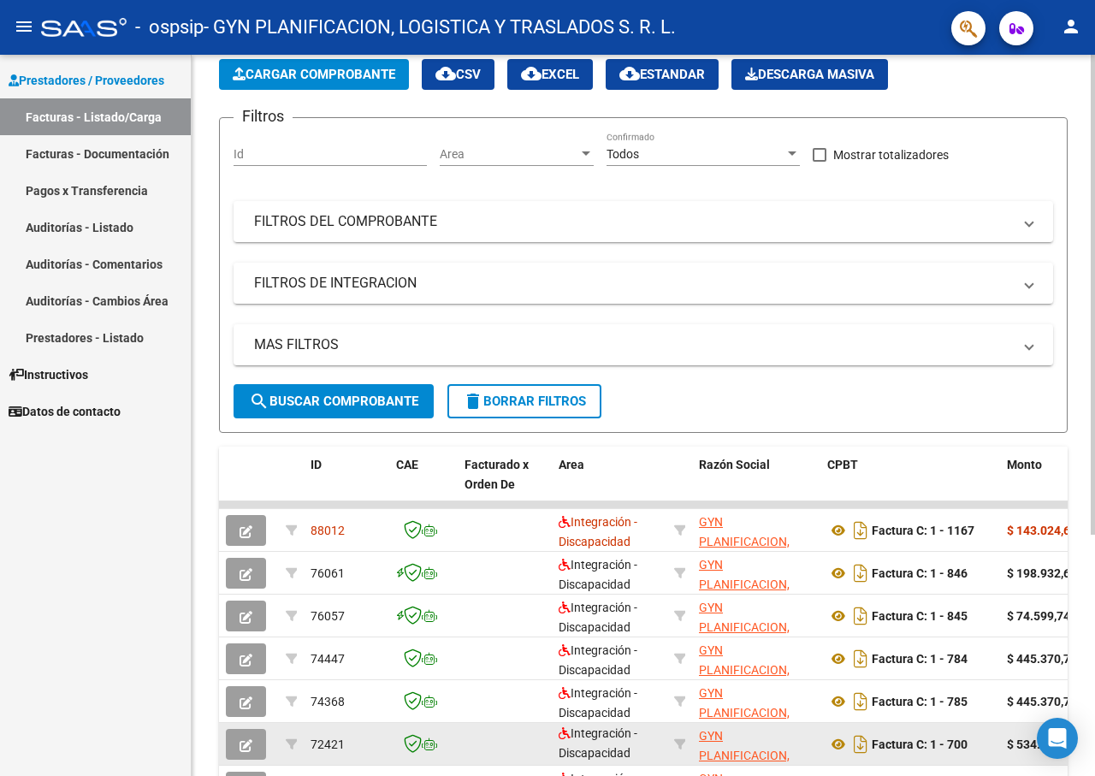
scroll to position [1, 0]
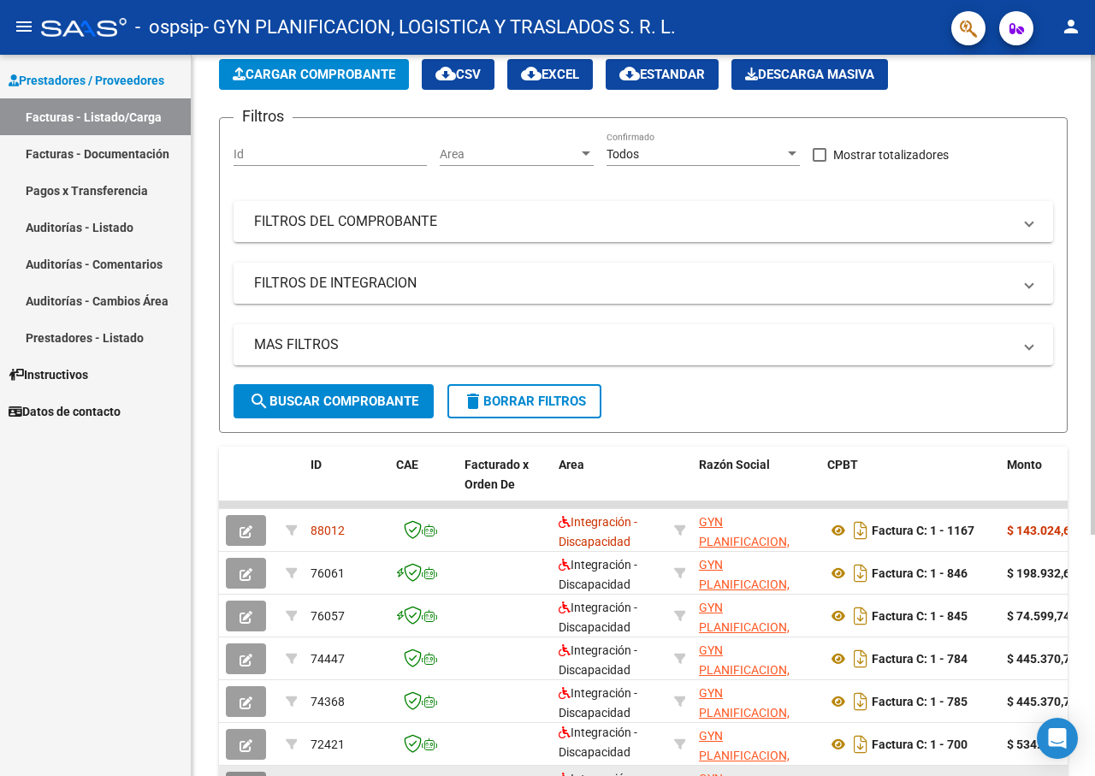
drag, startPoint x: 246, startPoint y: 771, endPoint x: 312, endPoint y: 771, distance: 65.9
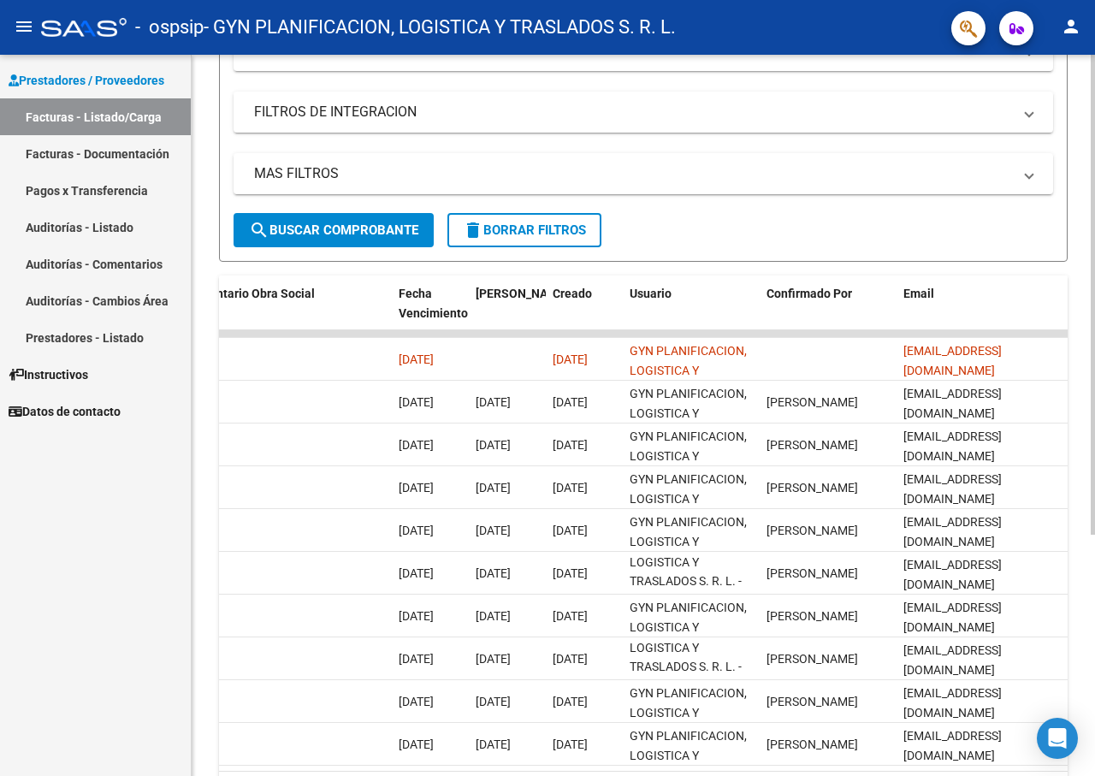
scroll to position [363, 0]
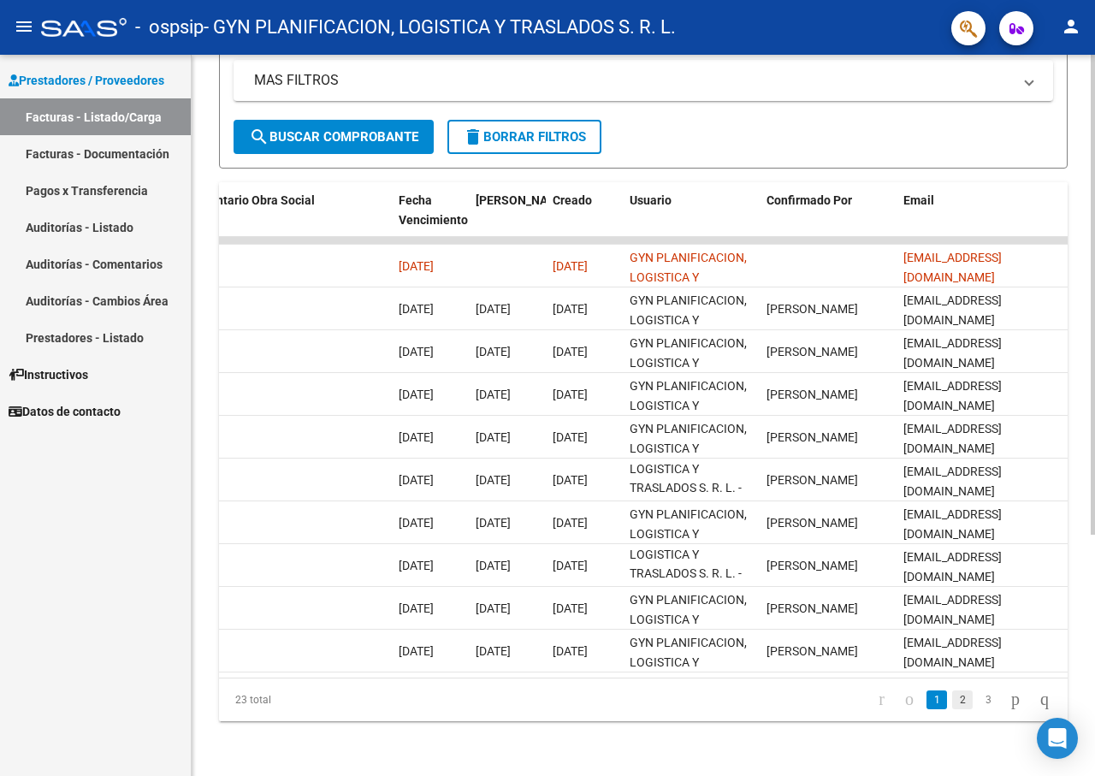
click at [952, 701] on link "2" at bounding box center [962, 699] width 21 height 19
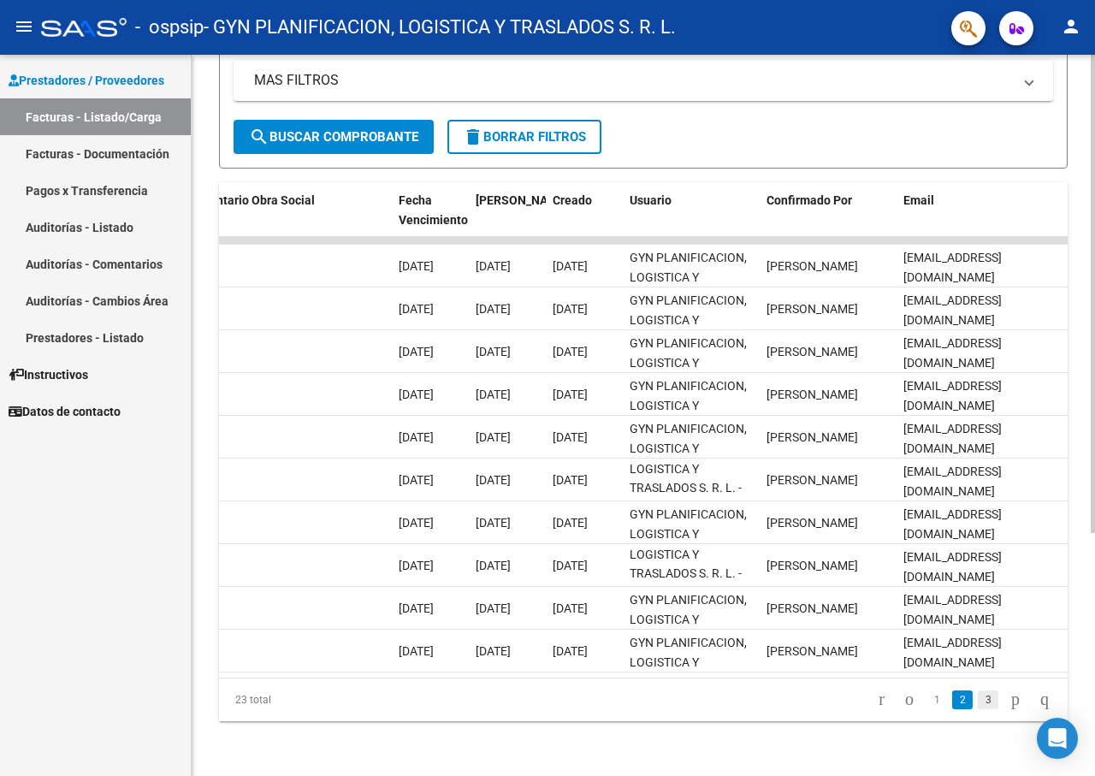
click at [978, 703] on link "3" at bounding box center [988, 699] width 21 height 19
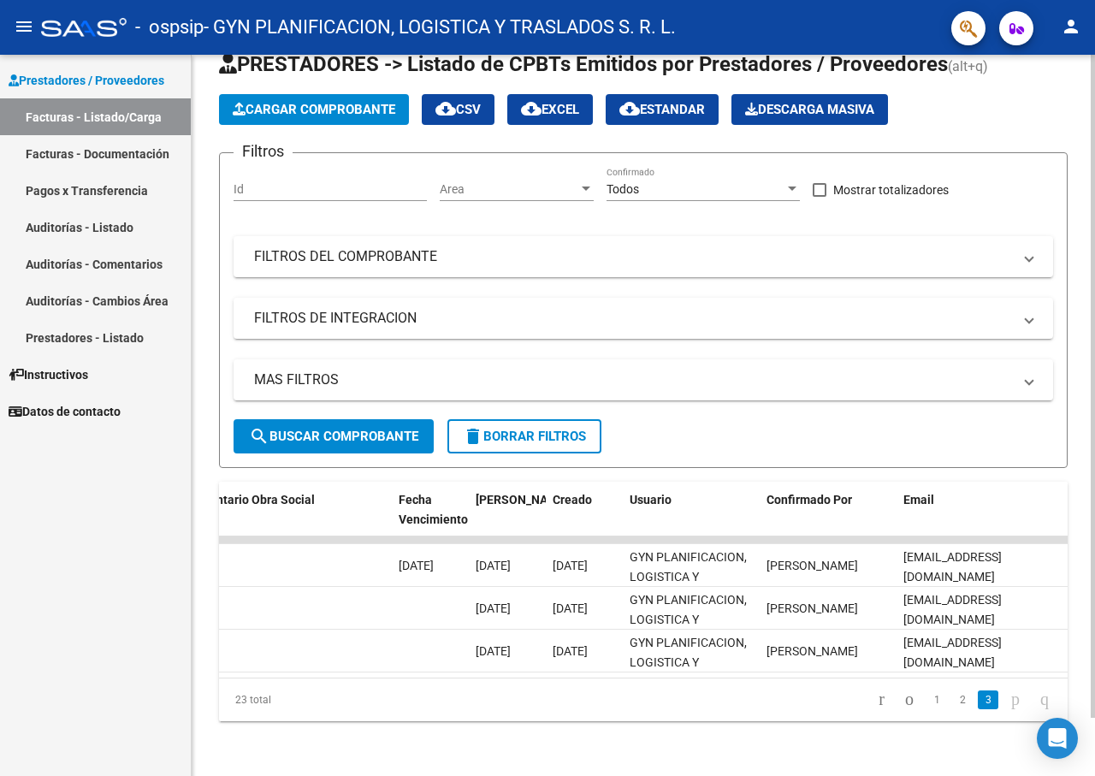
scroll to position [63, 0]
click at [926, 702] on link "1" at bounding box center [936, 699] width 21 height 19
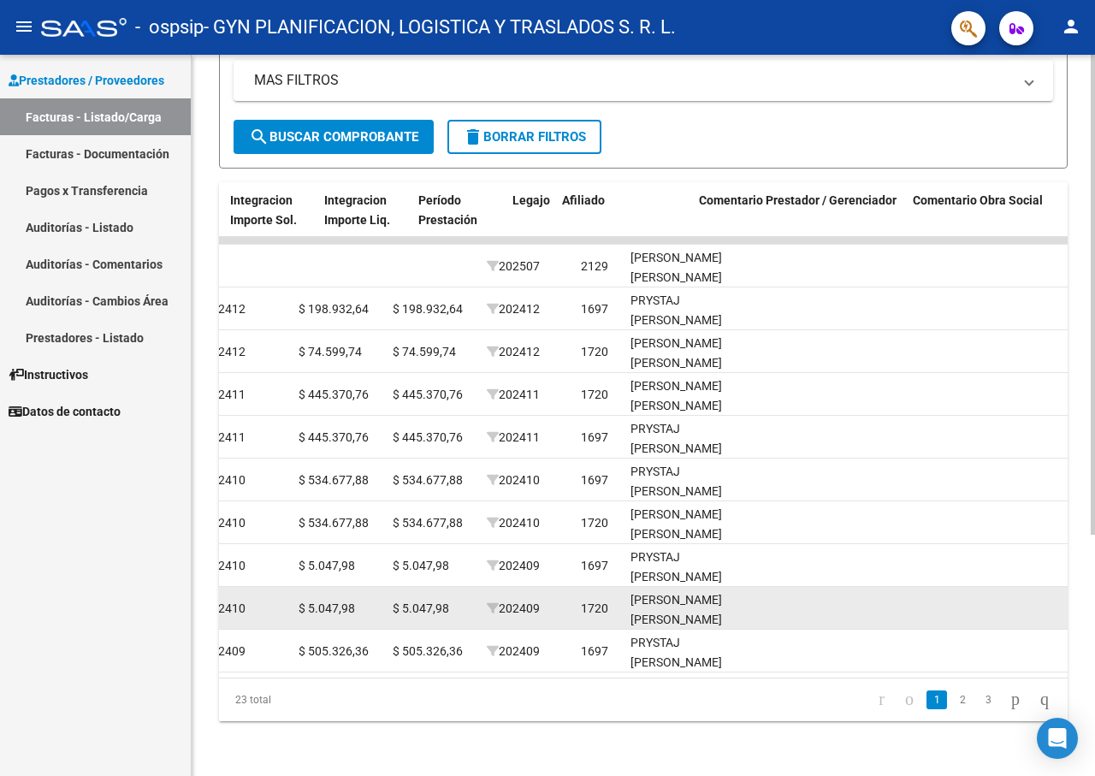
scroll to position [0, 2030]
